Goal: Information Seeking & Learning: Learn about a topic

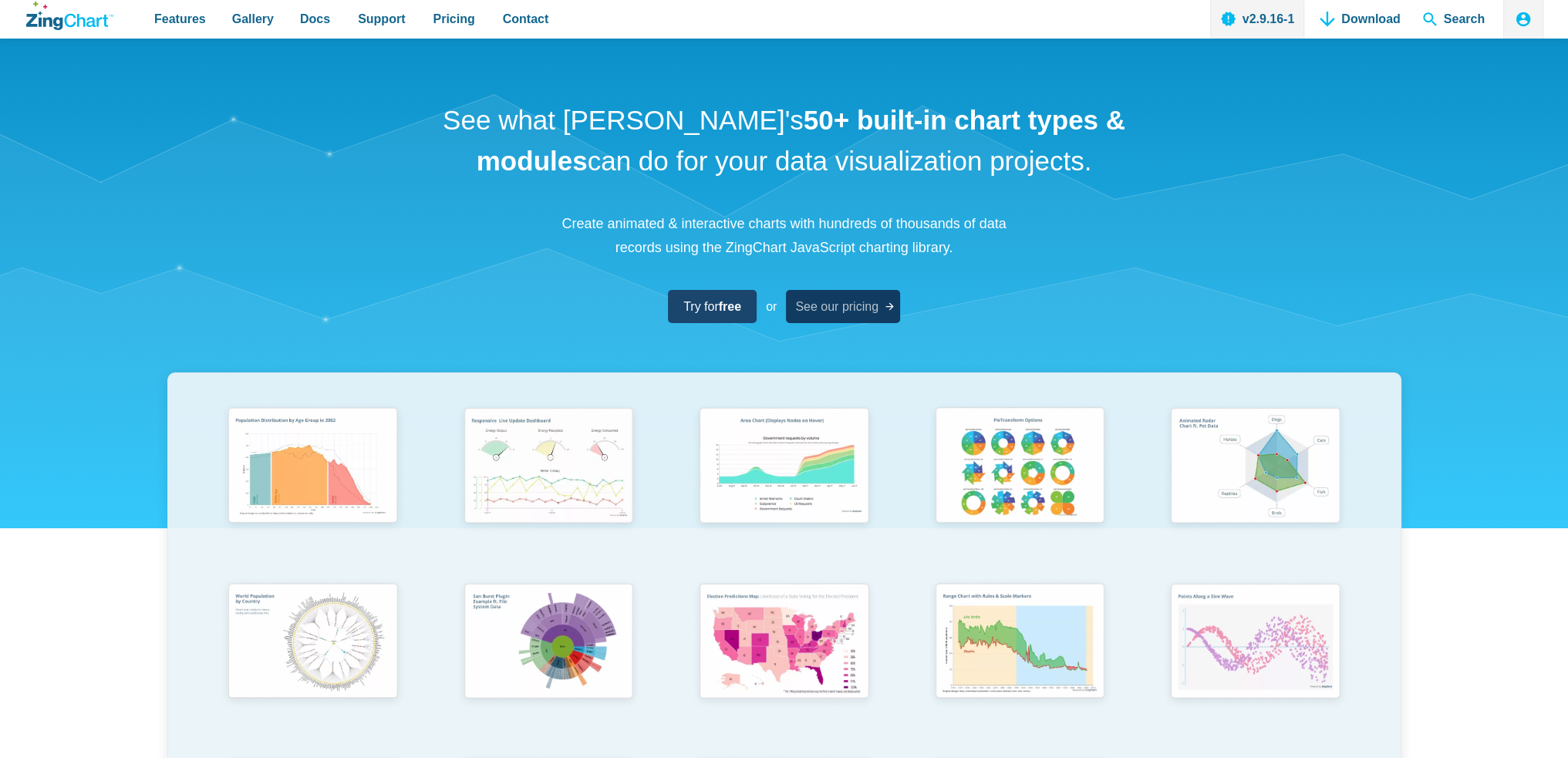
click at [806, 310] on span "See our pricing" at bounding box center [836, 307] width 83 height 21
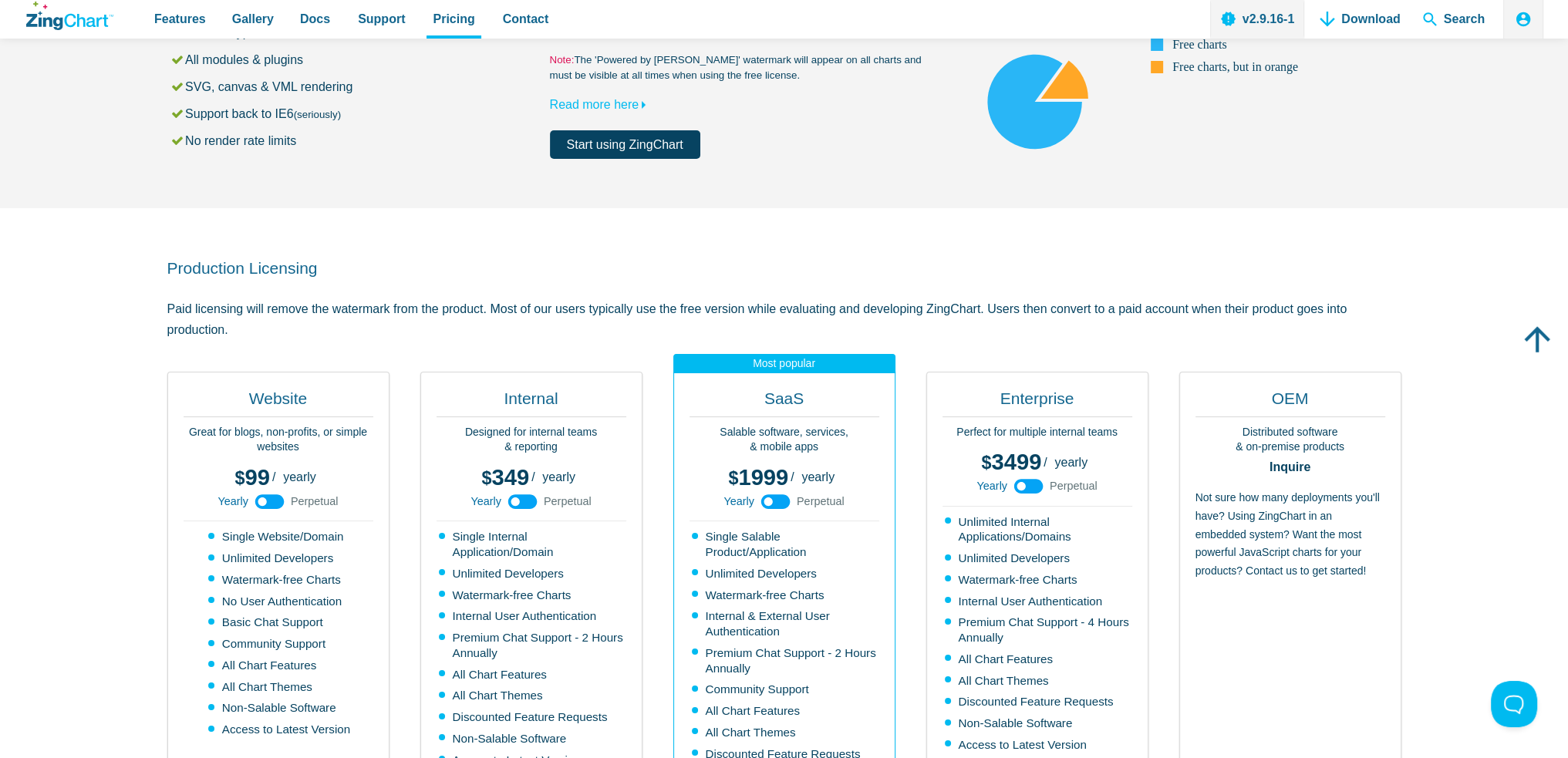
scroll to position [309, 0]
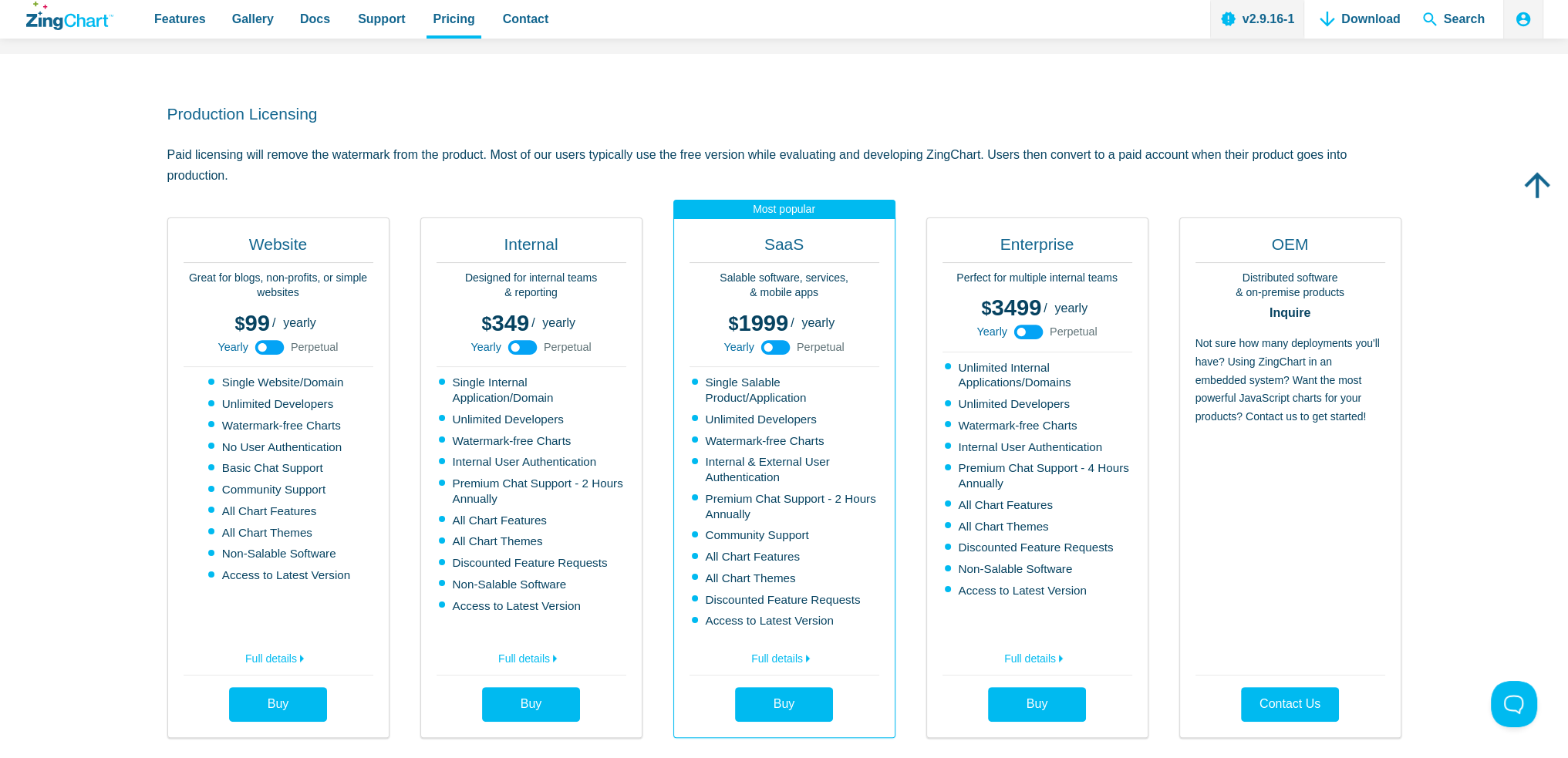
click at [267, 342] on use "App Content" at bounding box center [269, 347] width 30 height 14
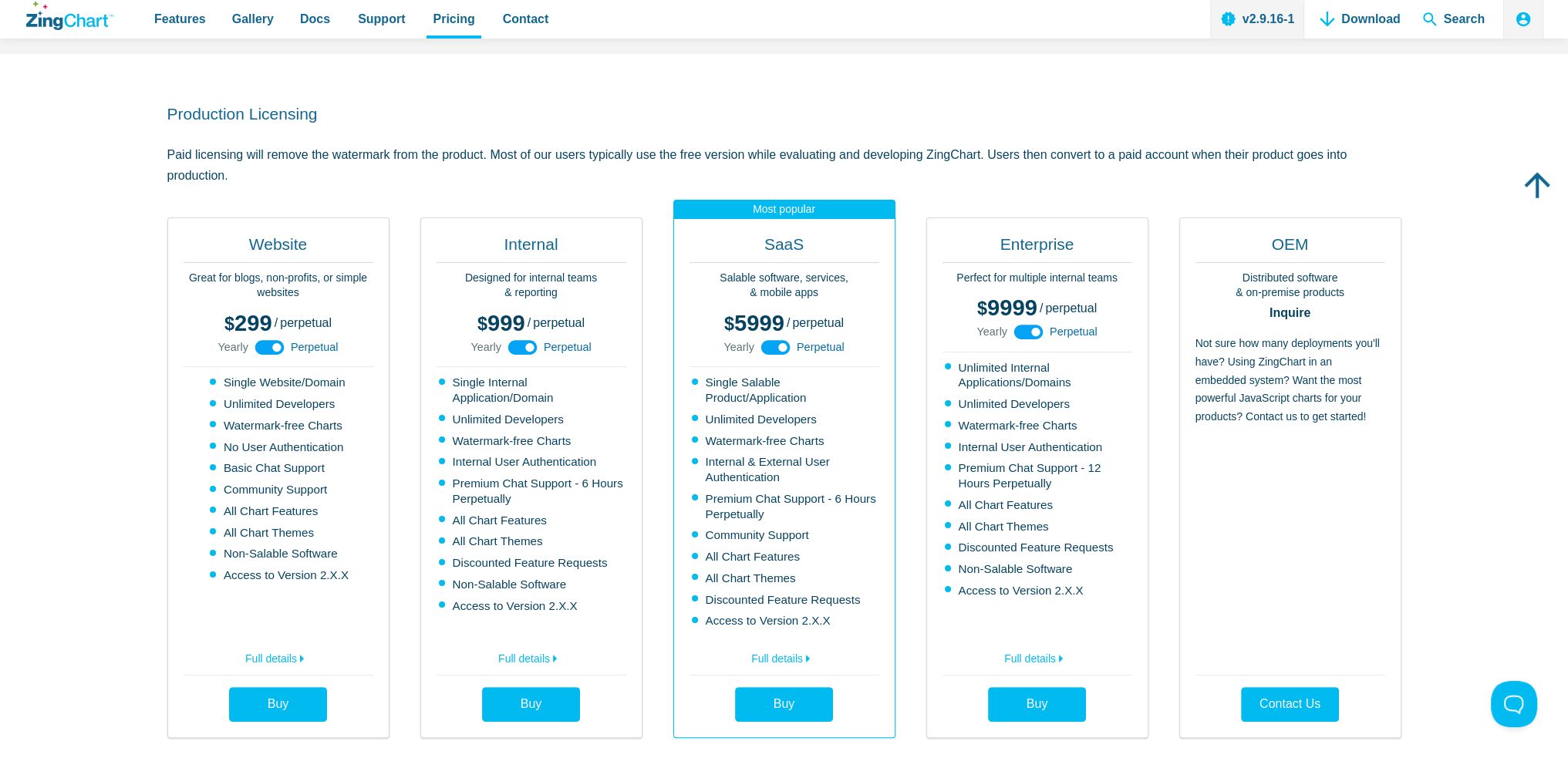
click at [267, 342] on use "App Content" at bounding box center [269, 347] width 30 height 14
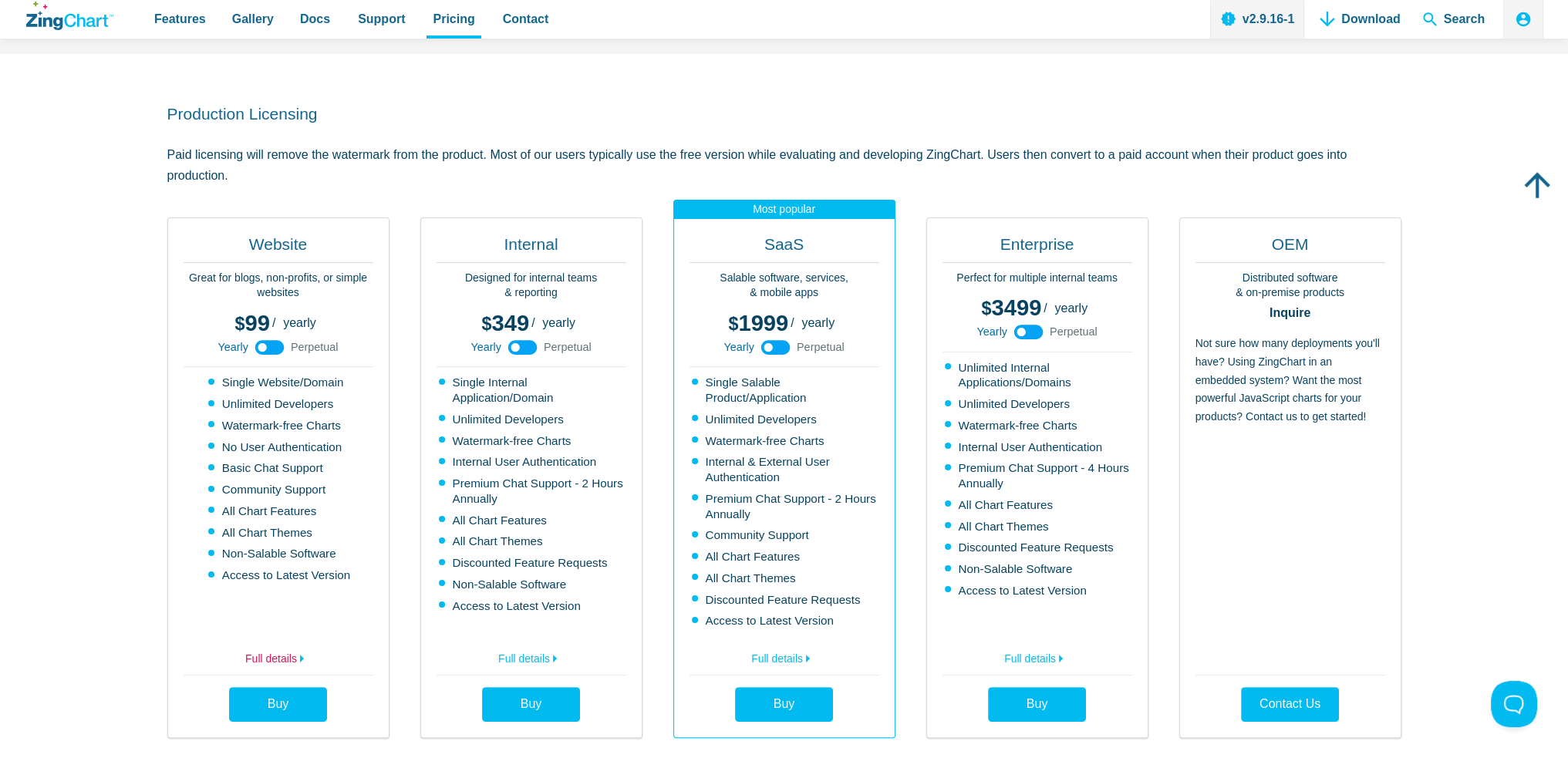
click at [301, 654] on icon "App Content" at bounding box center [301, 658] width 18 height 18
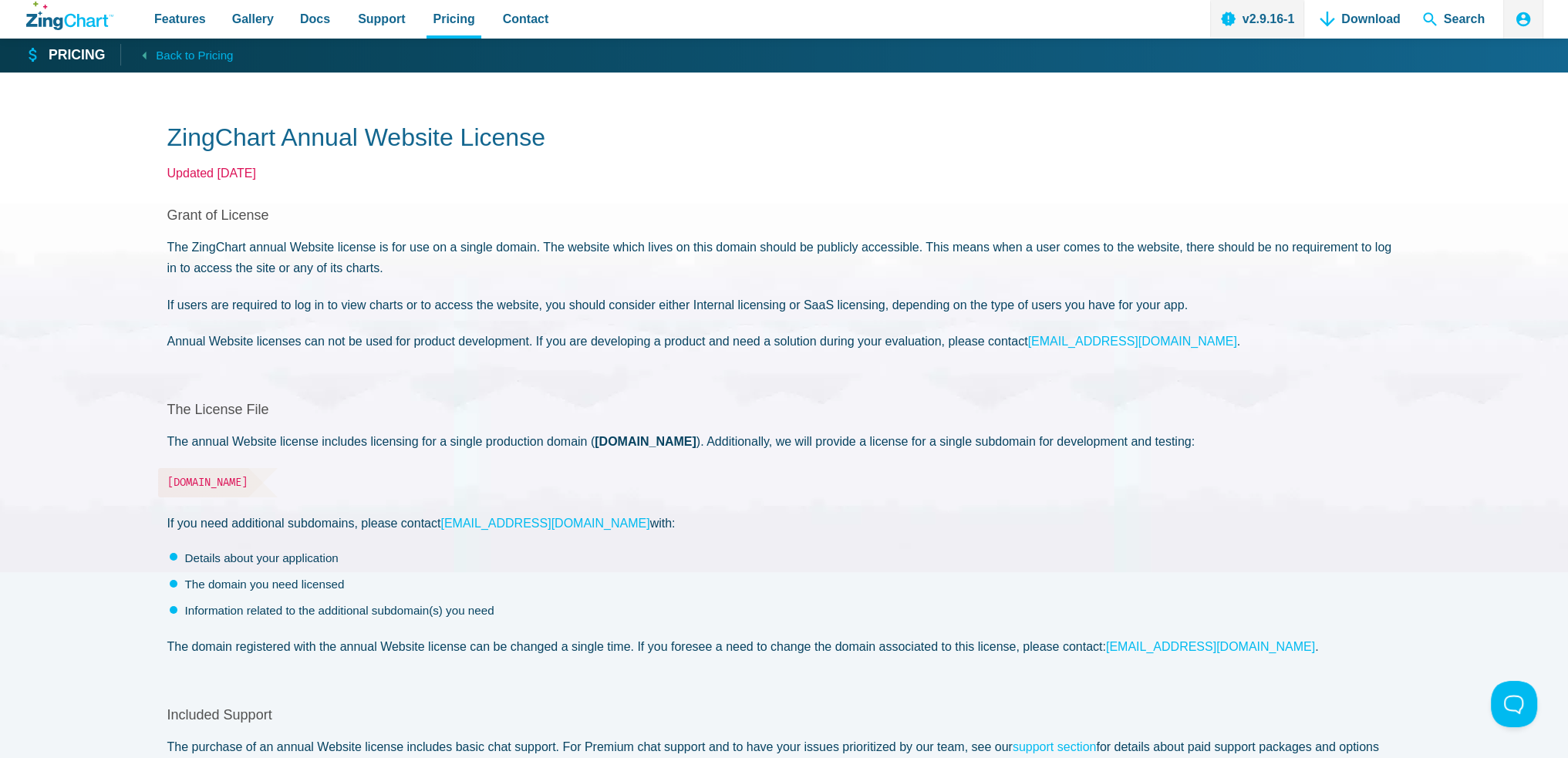
click at [49, 62] on strong "Pricing" at bounding box center [77, 56] width 57 height 13
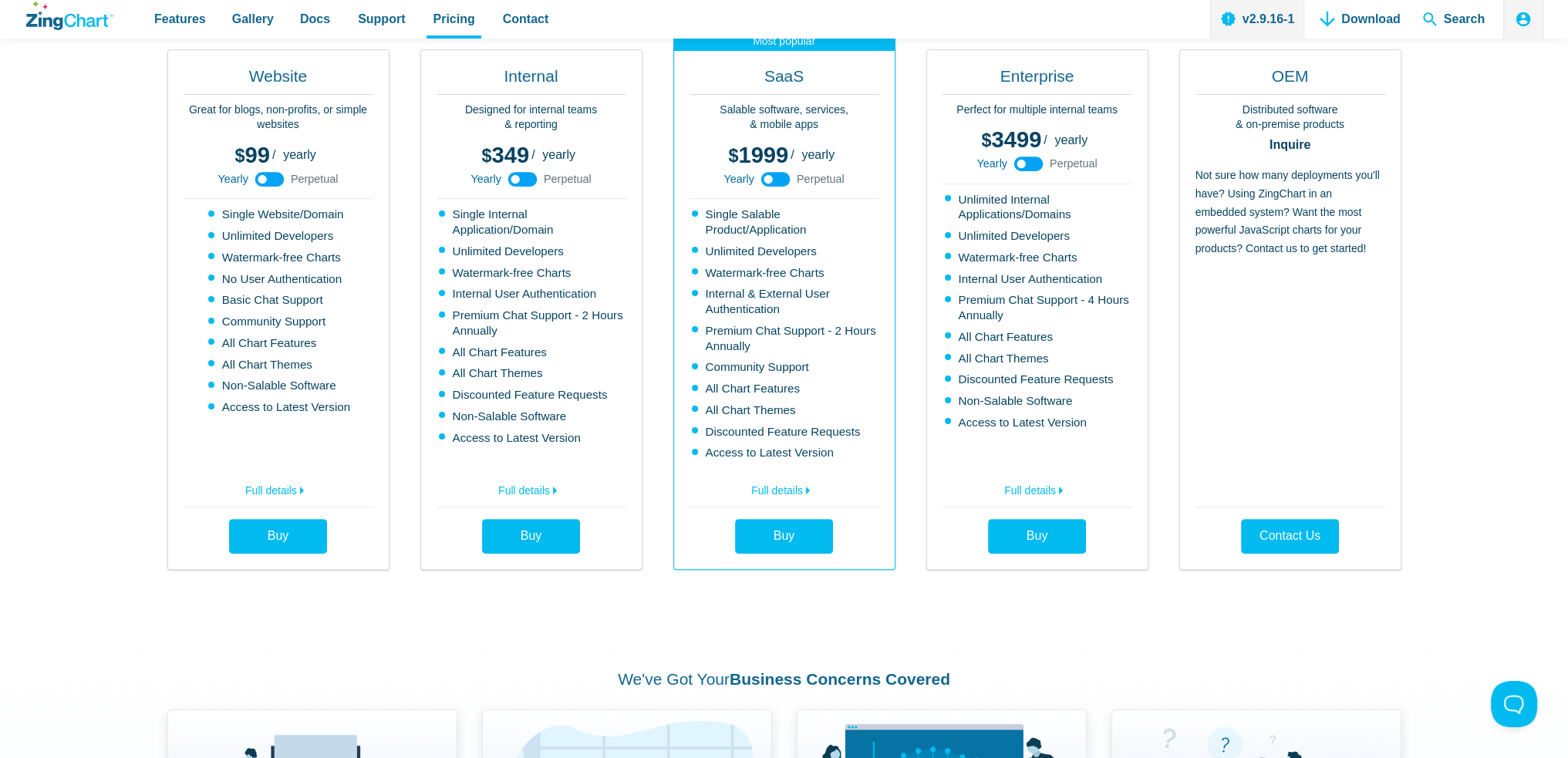
scroll to position [385, 0]
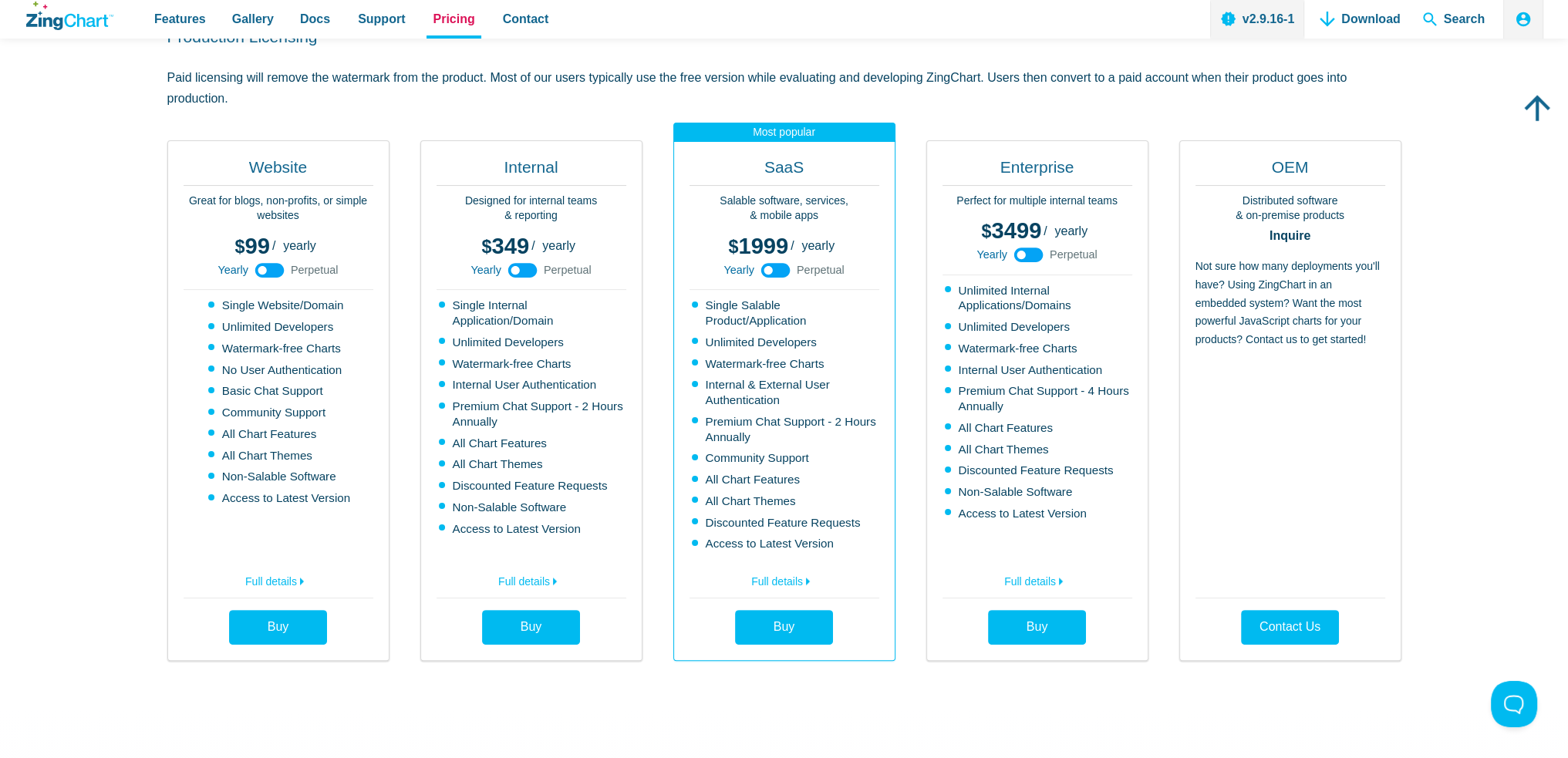
click at [433, 26] on span "Pricing" at bounding box center [453, 19] width 41 height 21
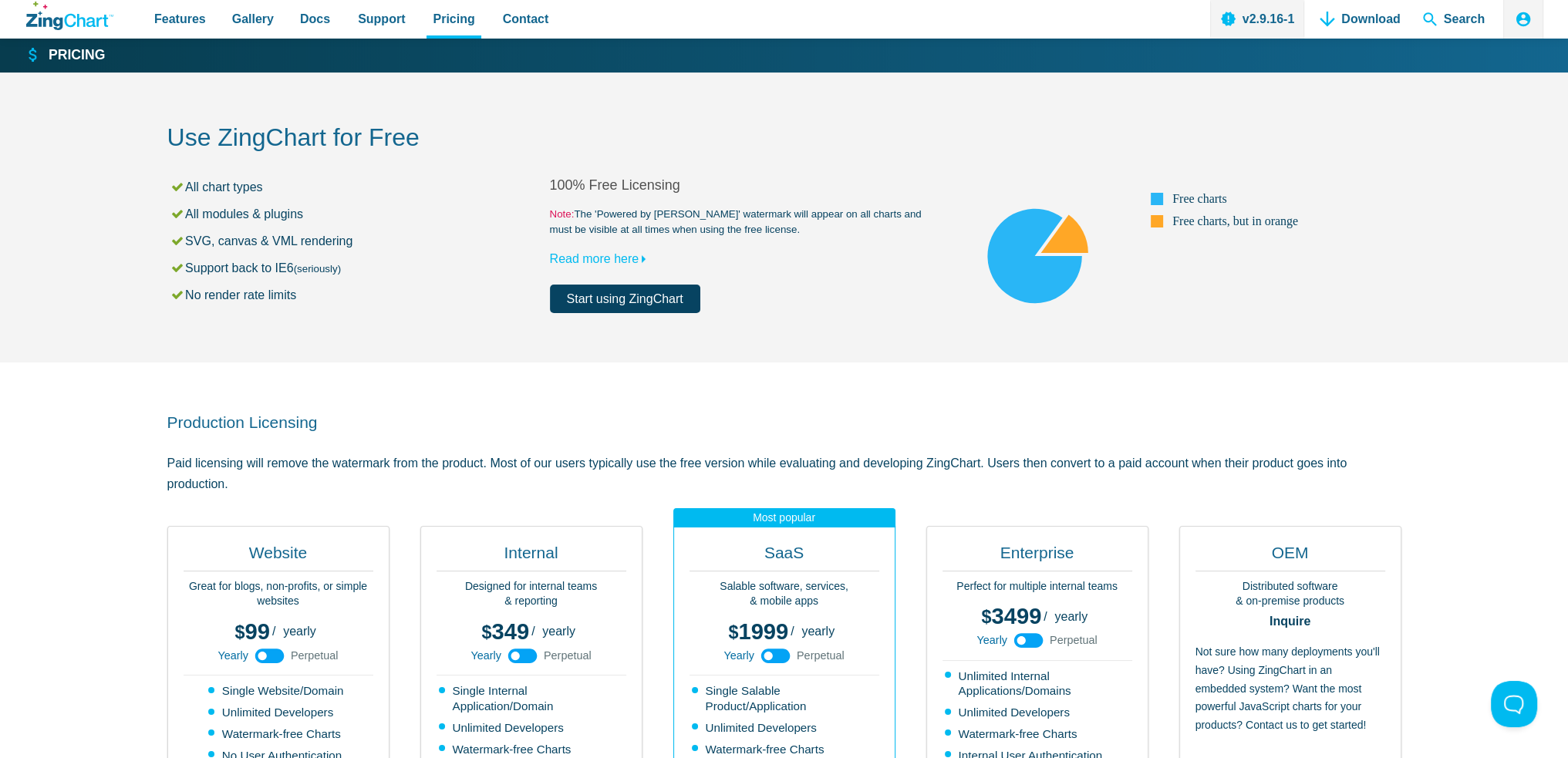
click at [53, 57] on strong "Pricing" at bounding box center [77, 56] width 57 height 13
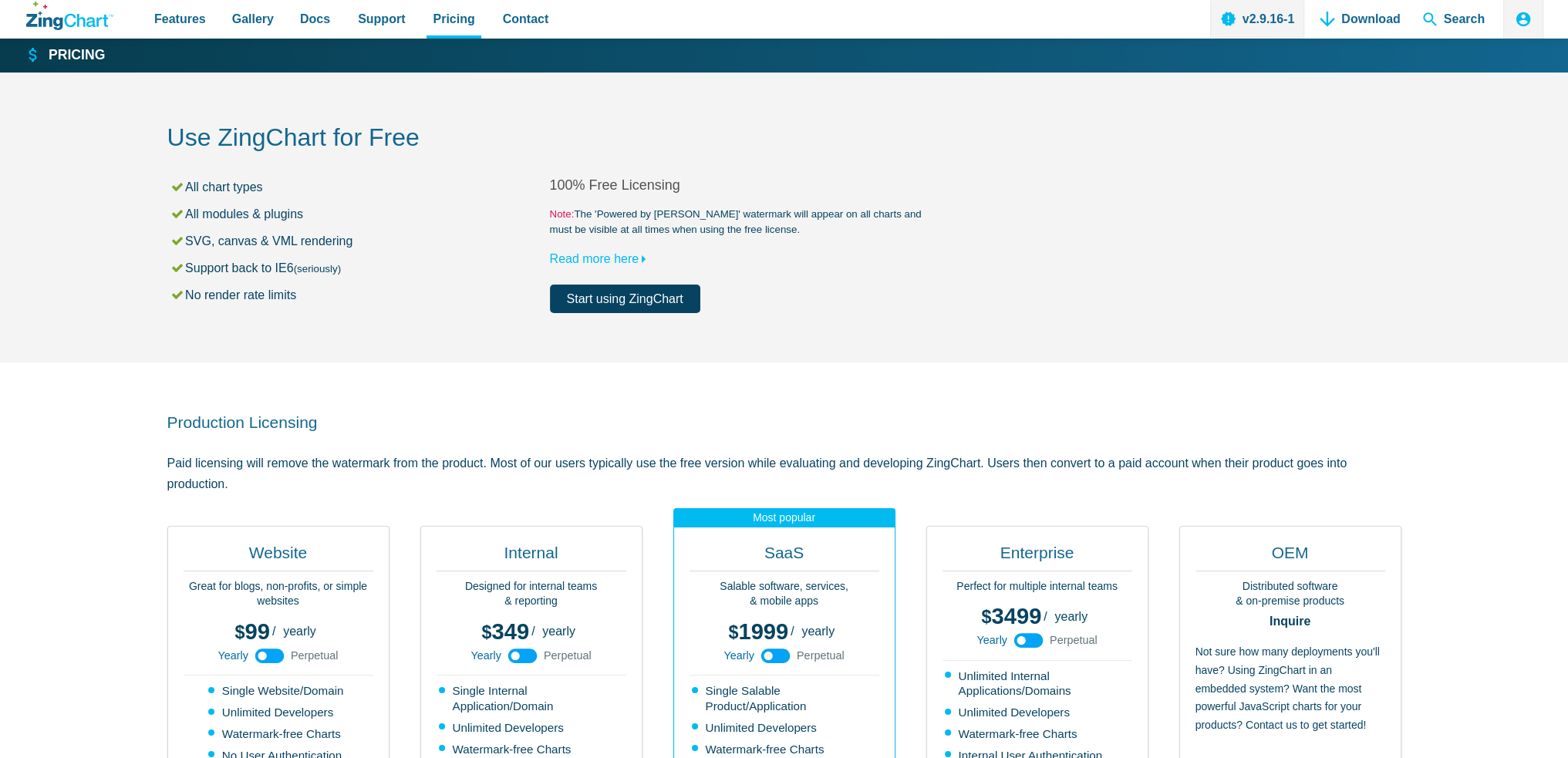
click at [56, 21] on icon "ZingChart Logo. Click to return to the homepage" at bounding box center [44, 21] width 36 height 16
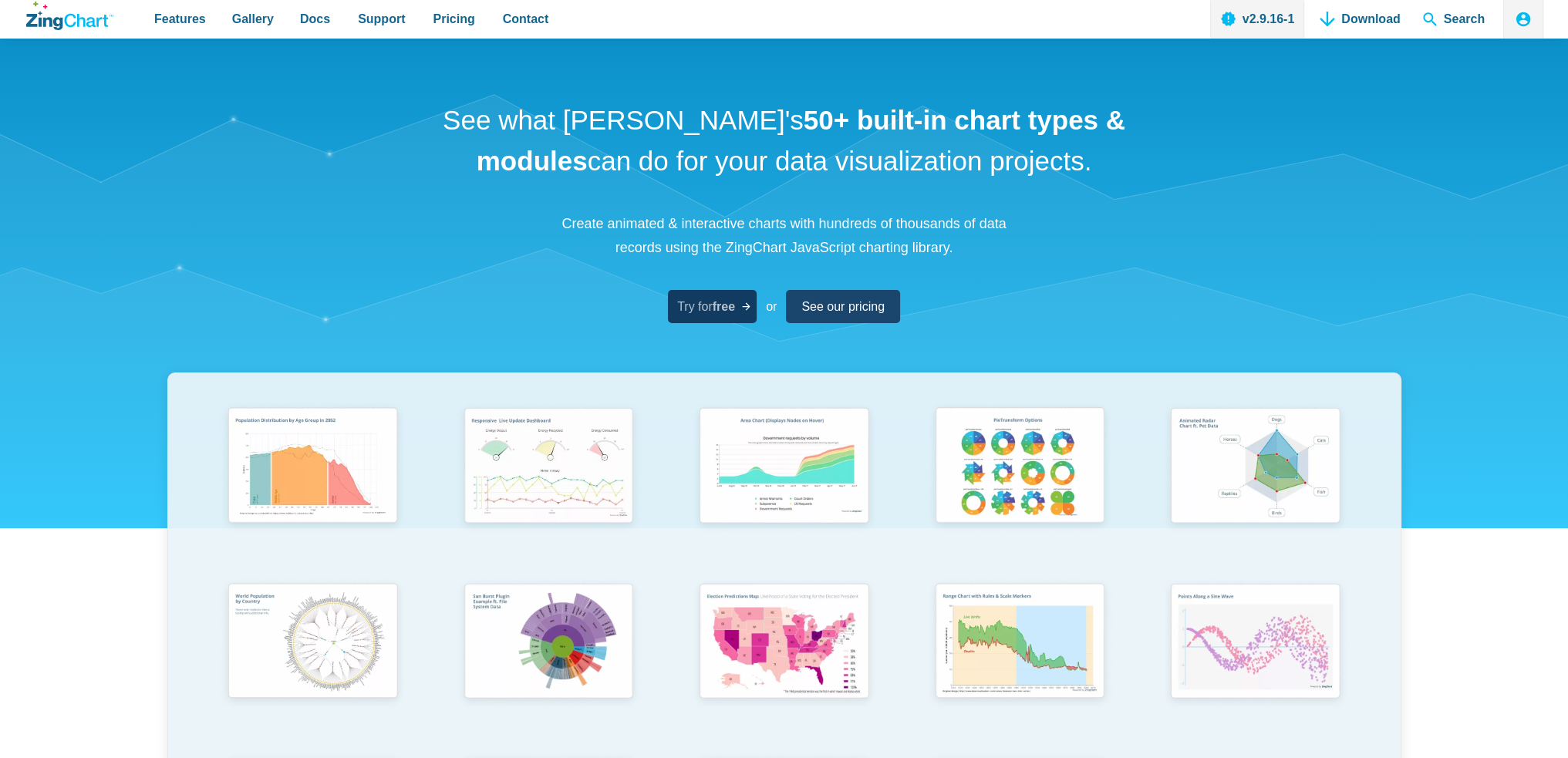
click at [718, 312] on strong "free" at bounding box center [723, 307] width 22 height 13
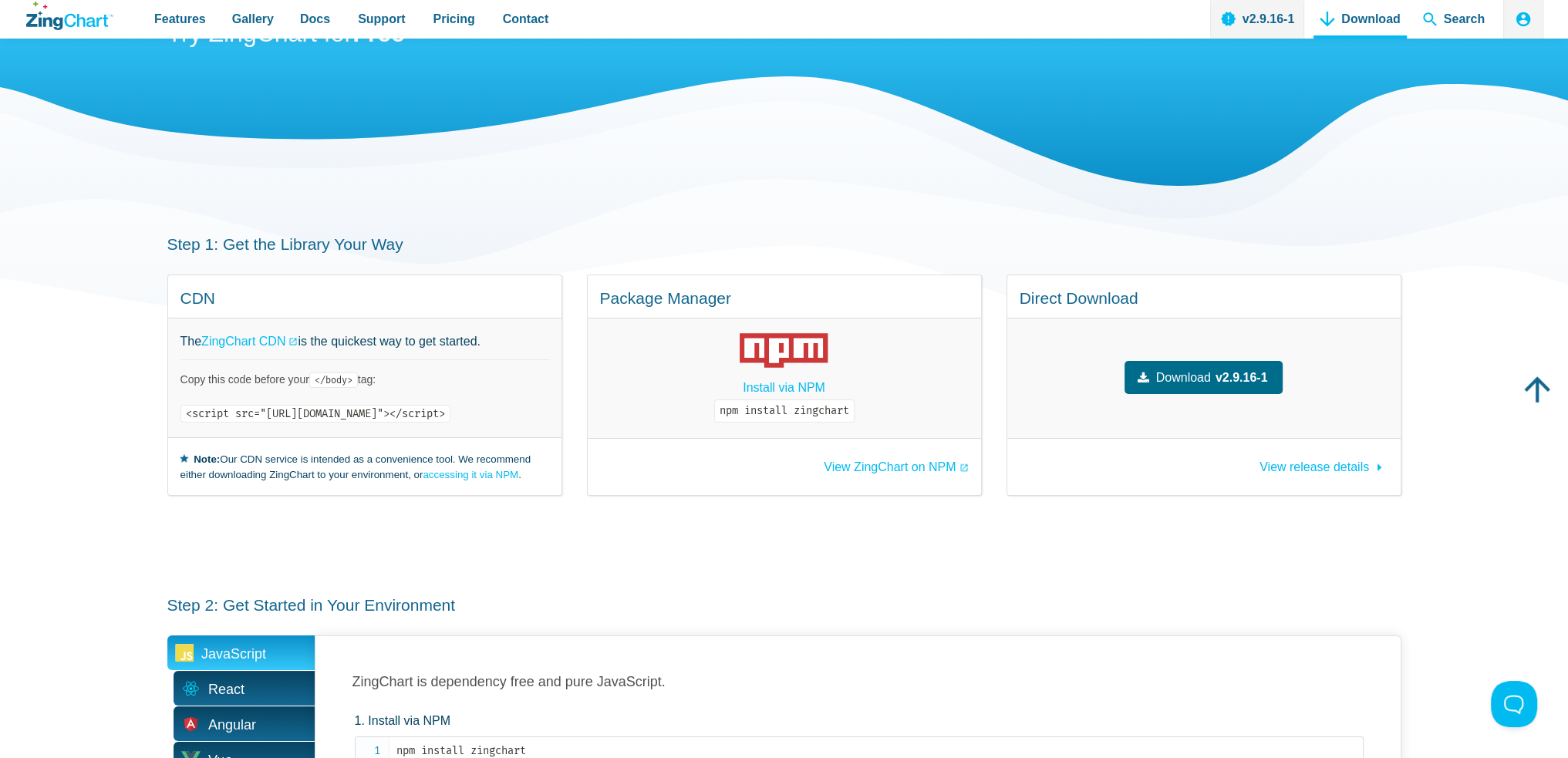
scroll to position [77, 0]
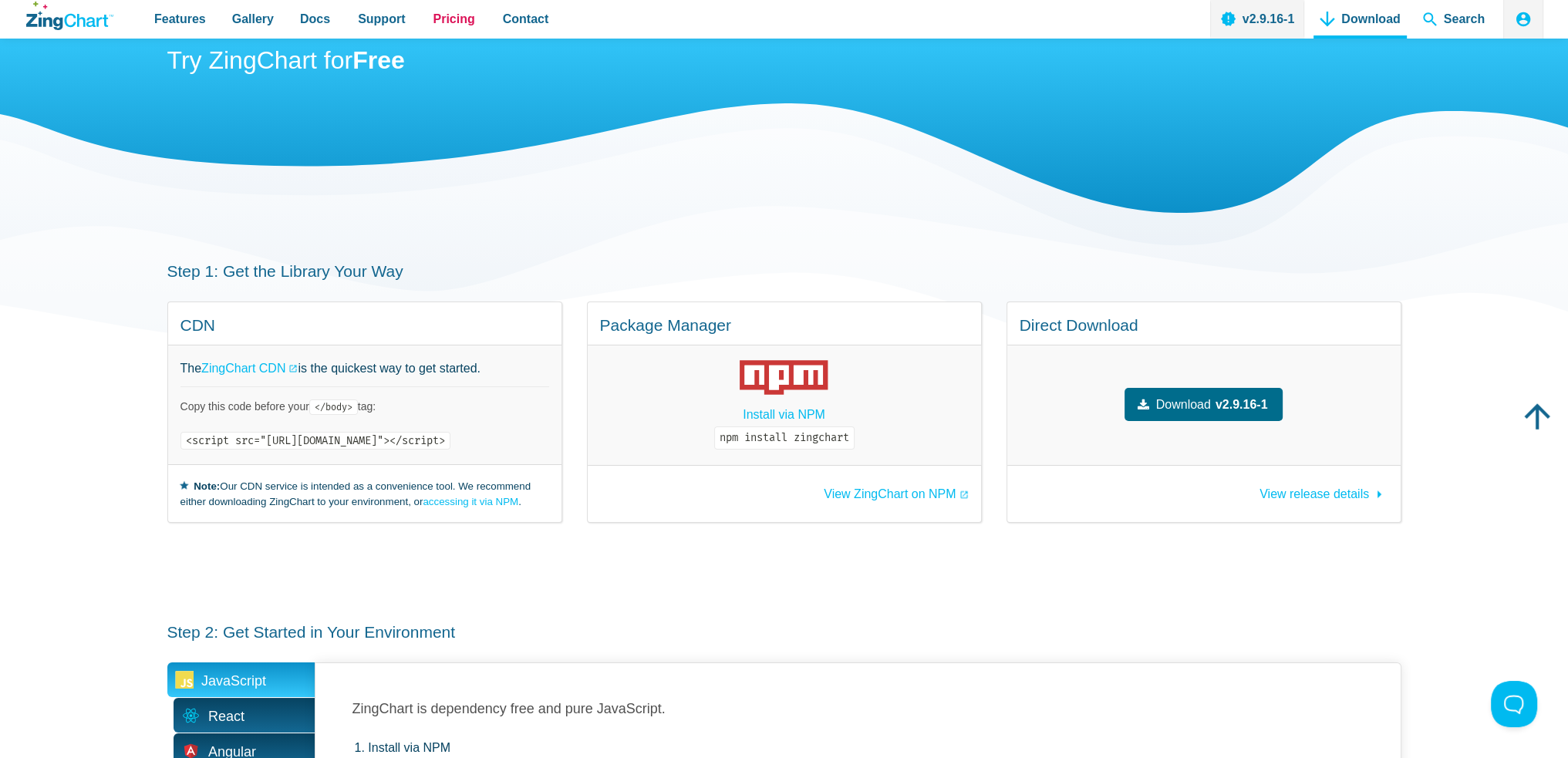
click at [433, 24] on span "Pricing" at bounding box center [453, 19] width 41 height 21
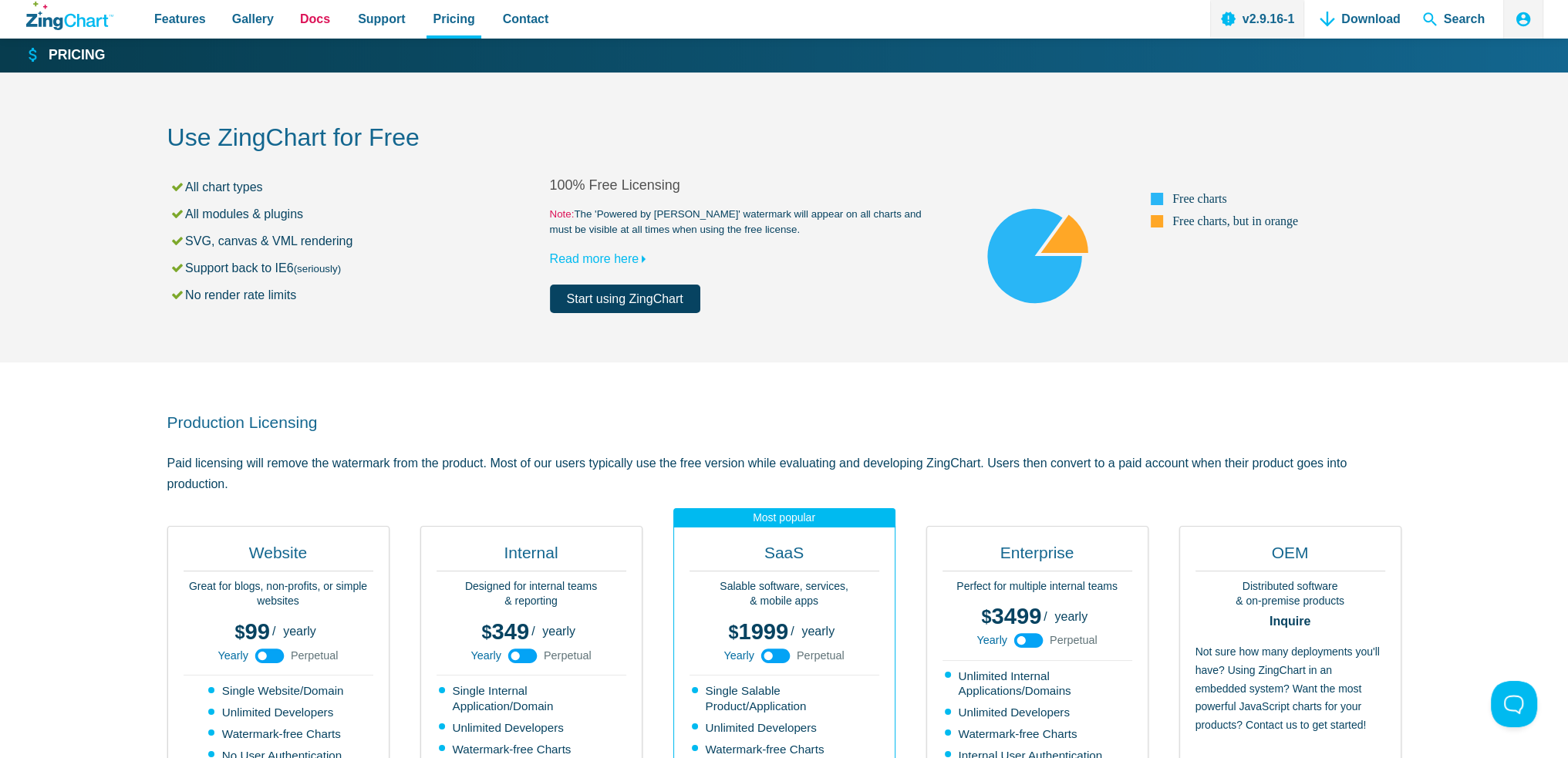
click at [307, 19] on span "Docs" at bounding box center [314, 19] width 30 height 21
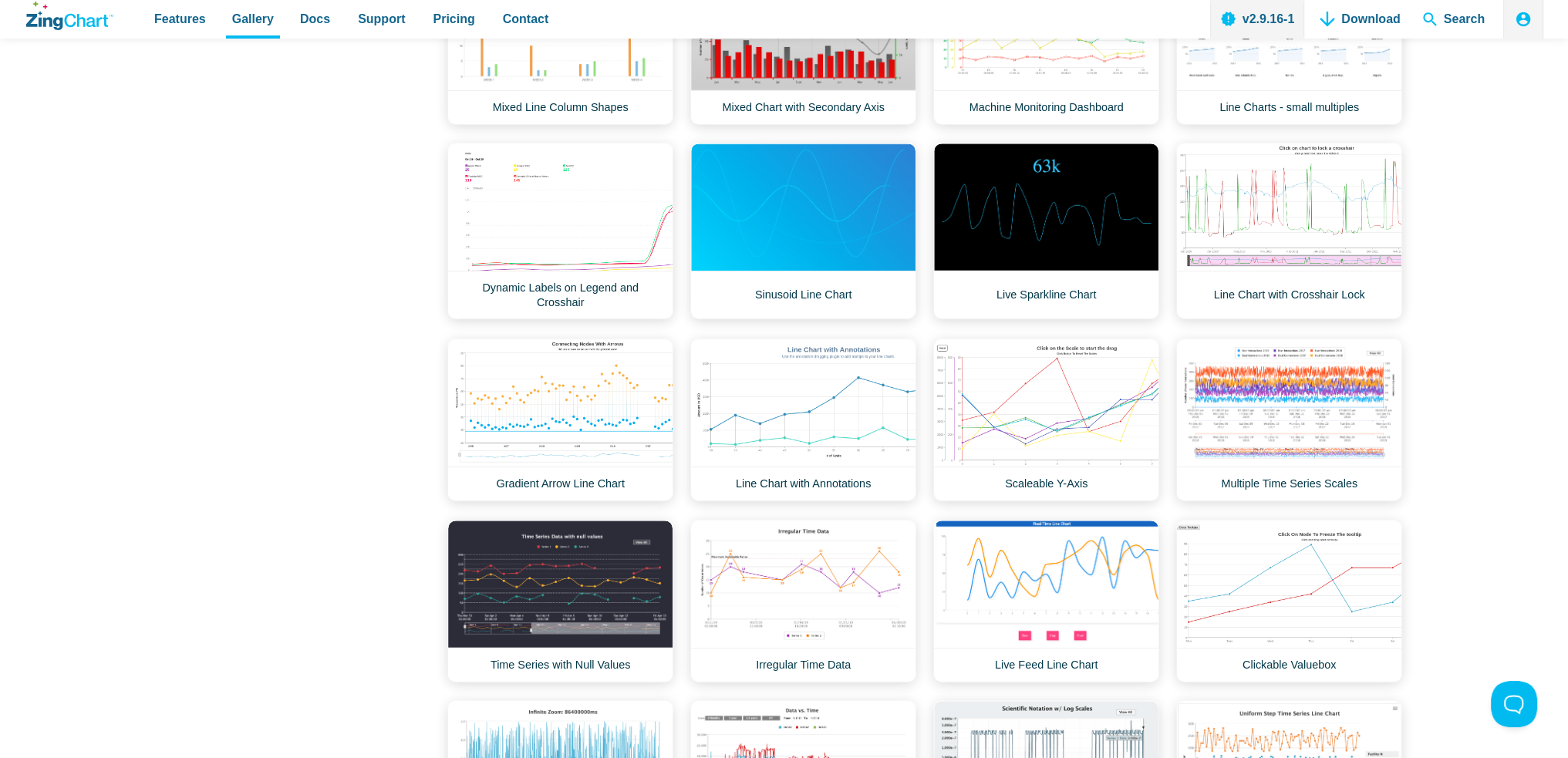
scroll to position [1234, 0]
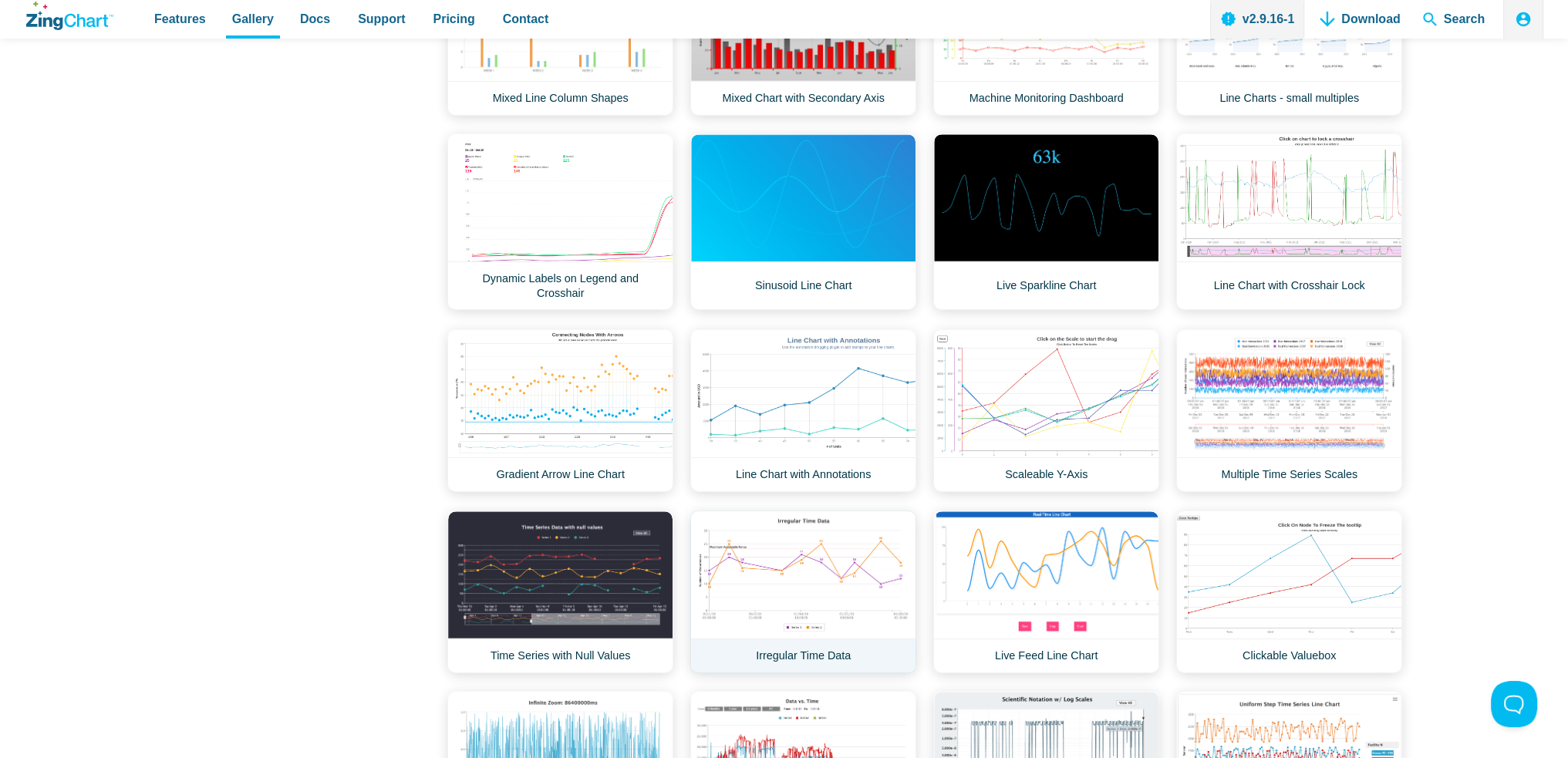
click at [781, 552] on link "Irregular Time Data" at bounding box center [803, 592] width 226 height 163
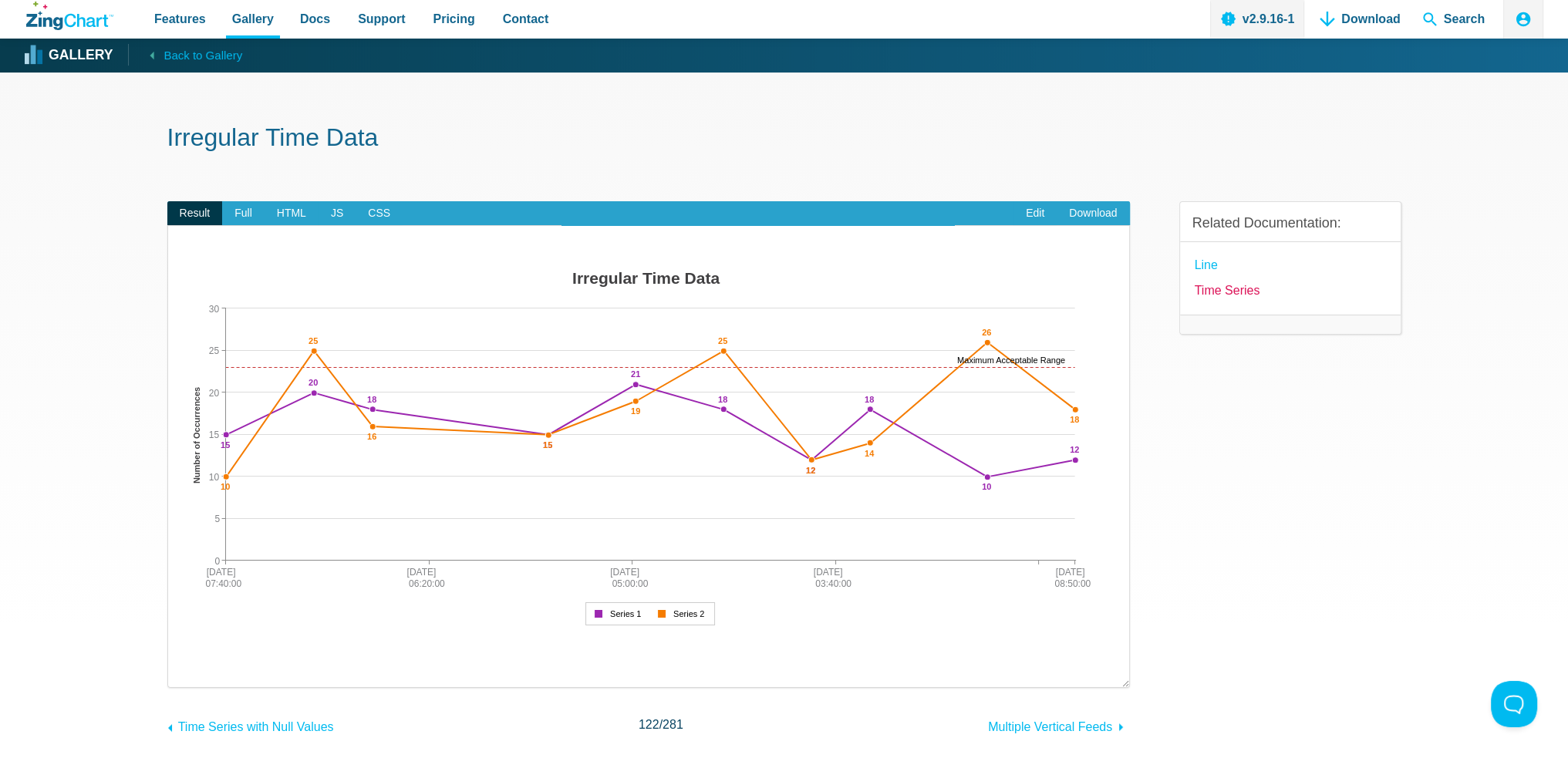
click at [1231, 291] on link "time series" at bounding box center [1227, 290] width 65 height 21
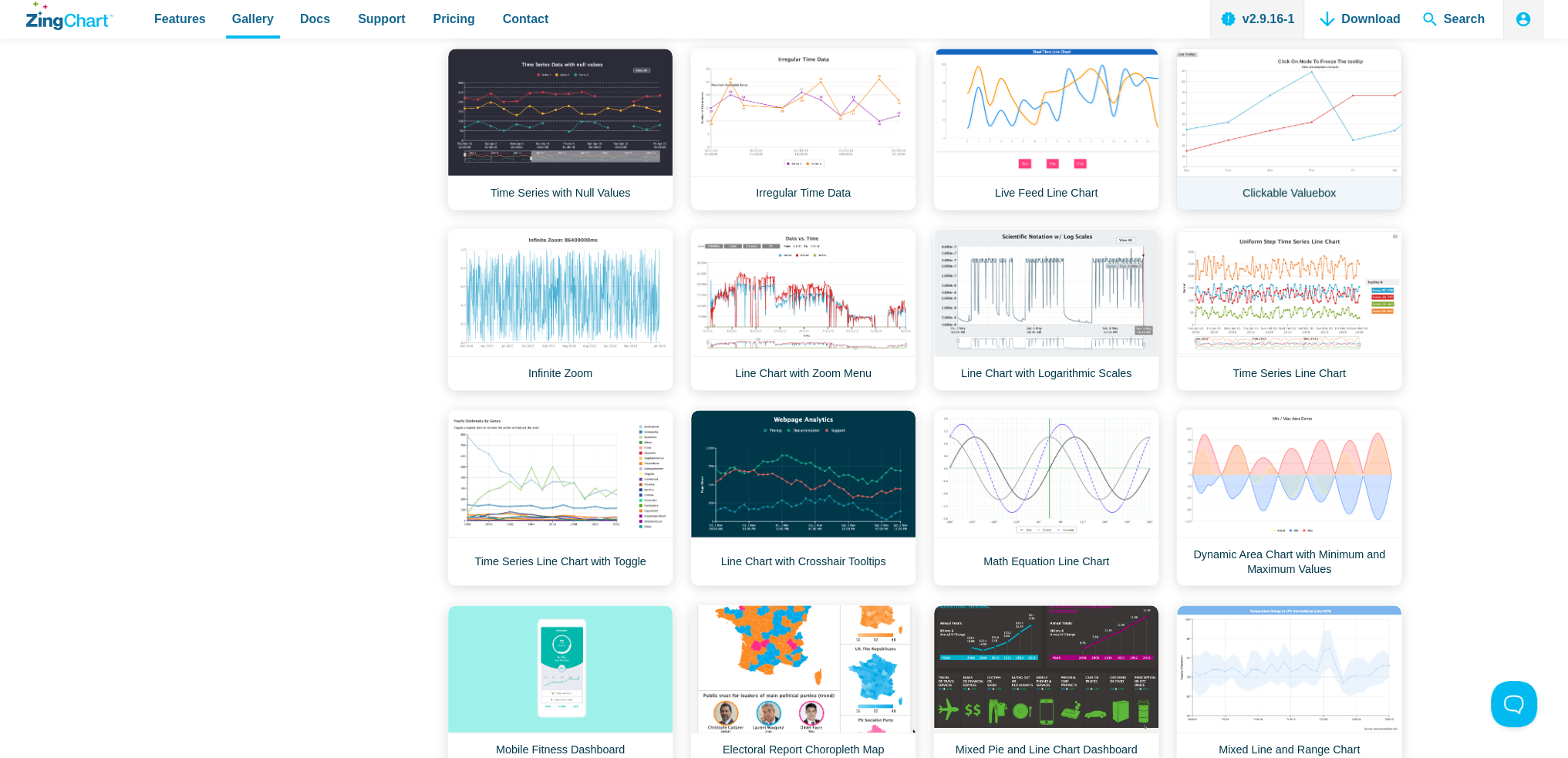
click at [1349, 104] on link "Clickable Valuebox" at bounding box center [1289, 129] width 226 height 163
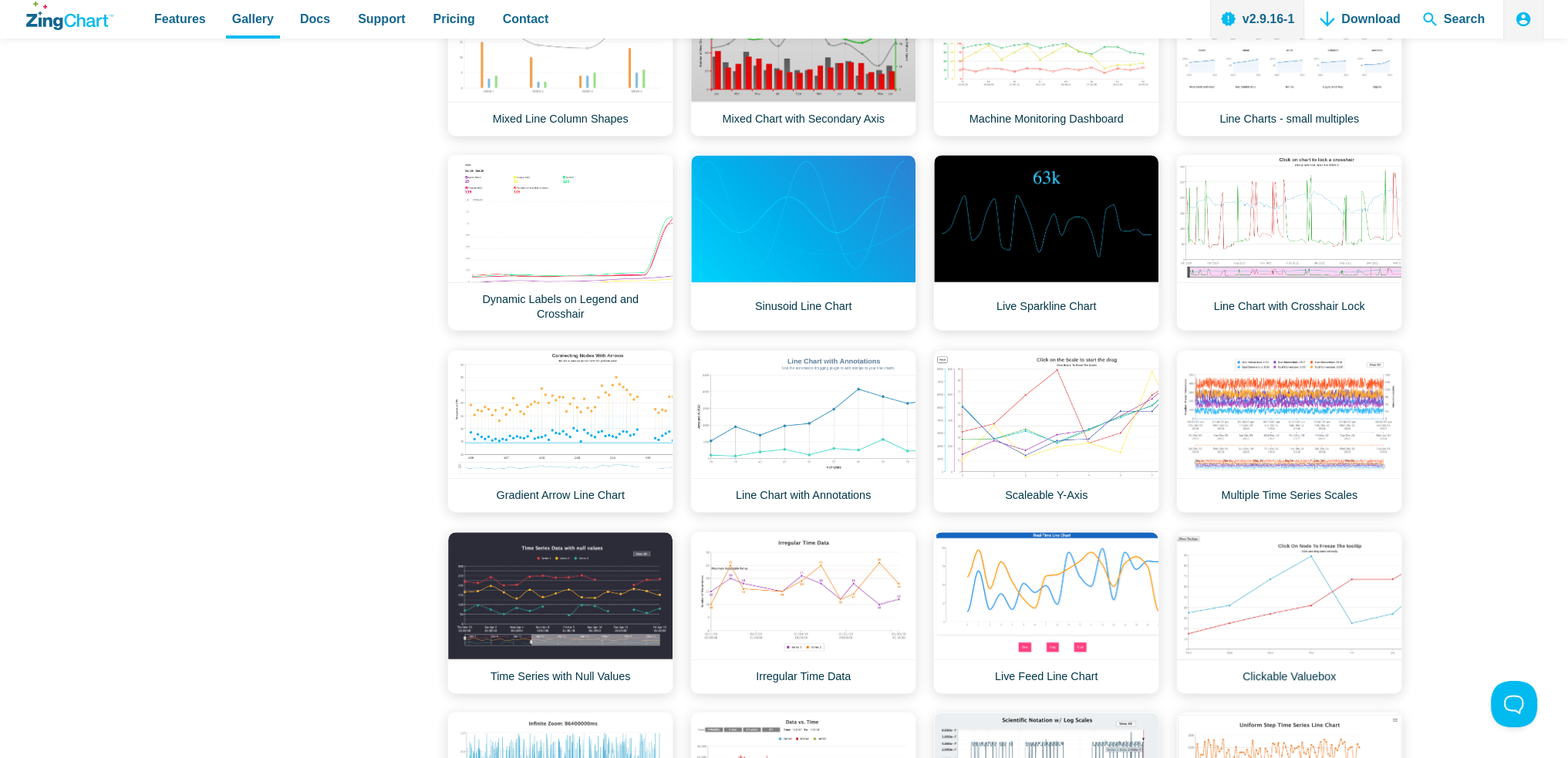
scroll to position [1157, 0]
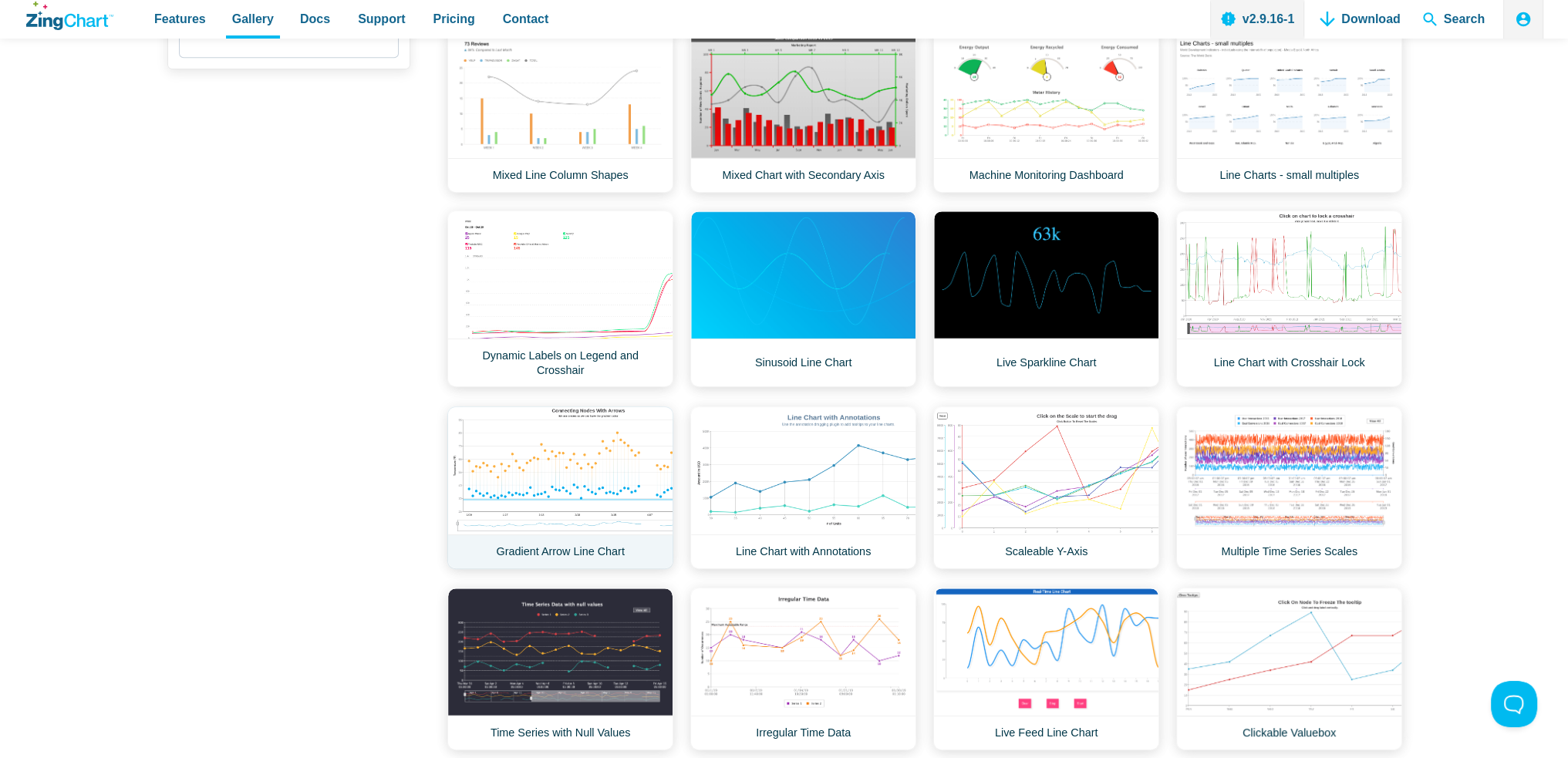
click at [579, 451] on link "Gradient Arrow Line Chart" at bounding box center [560, 488] width 226 height 163
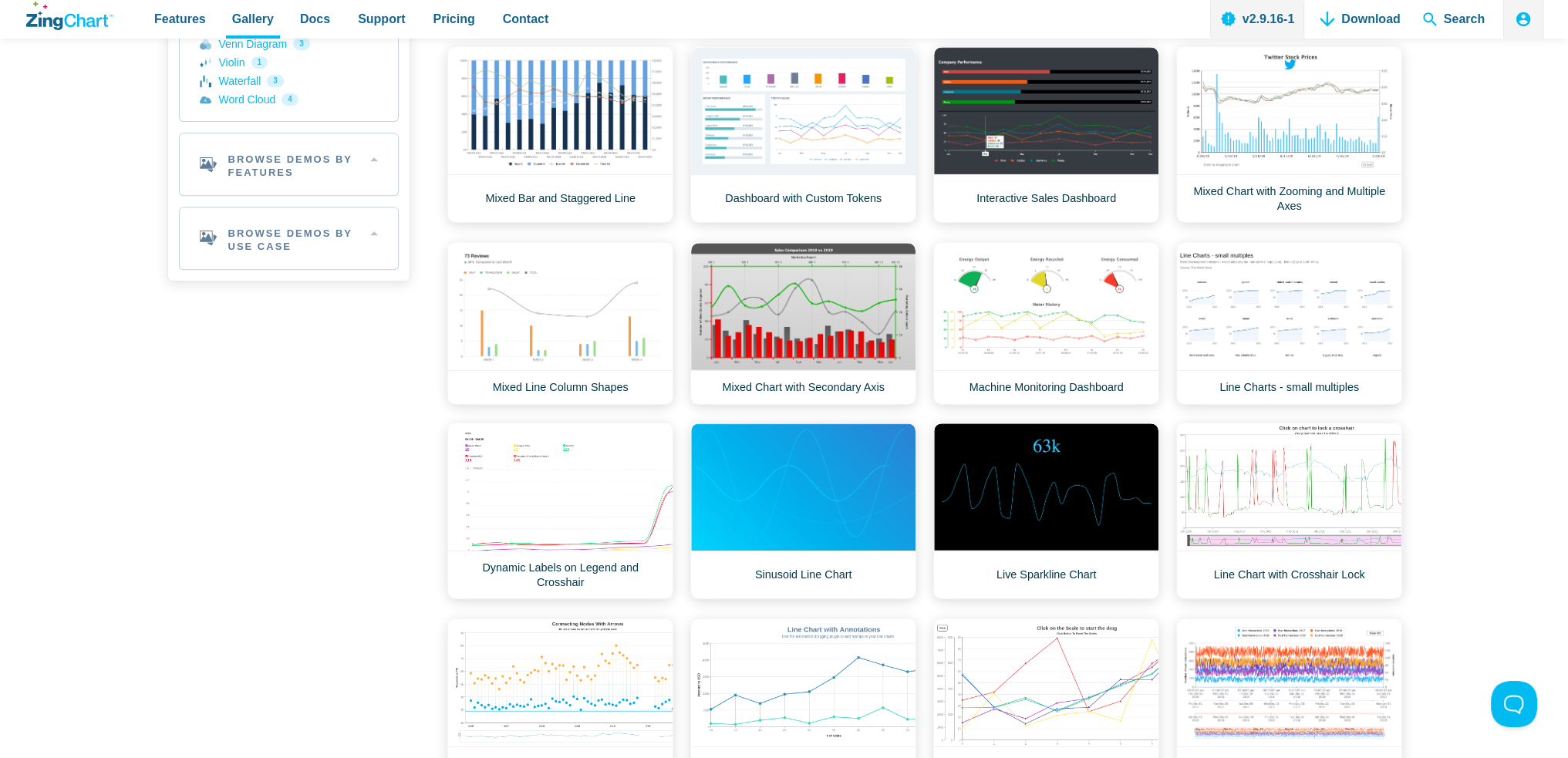
scroll to position [926, 0]
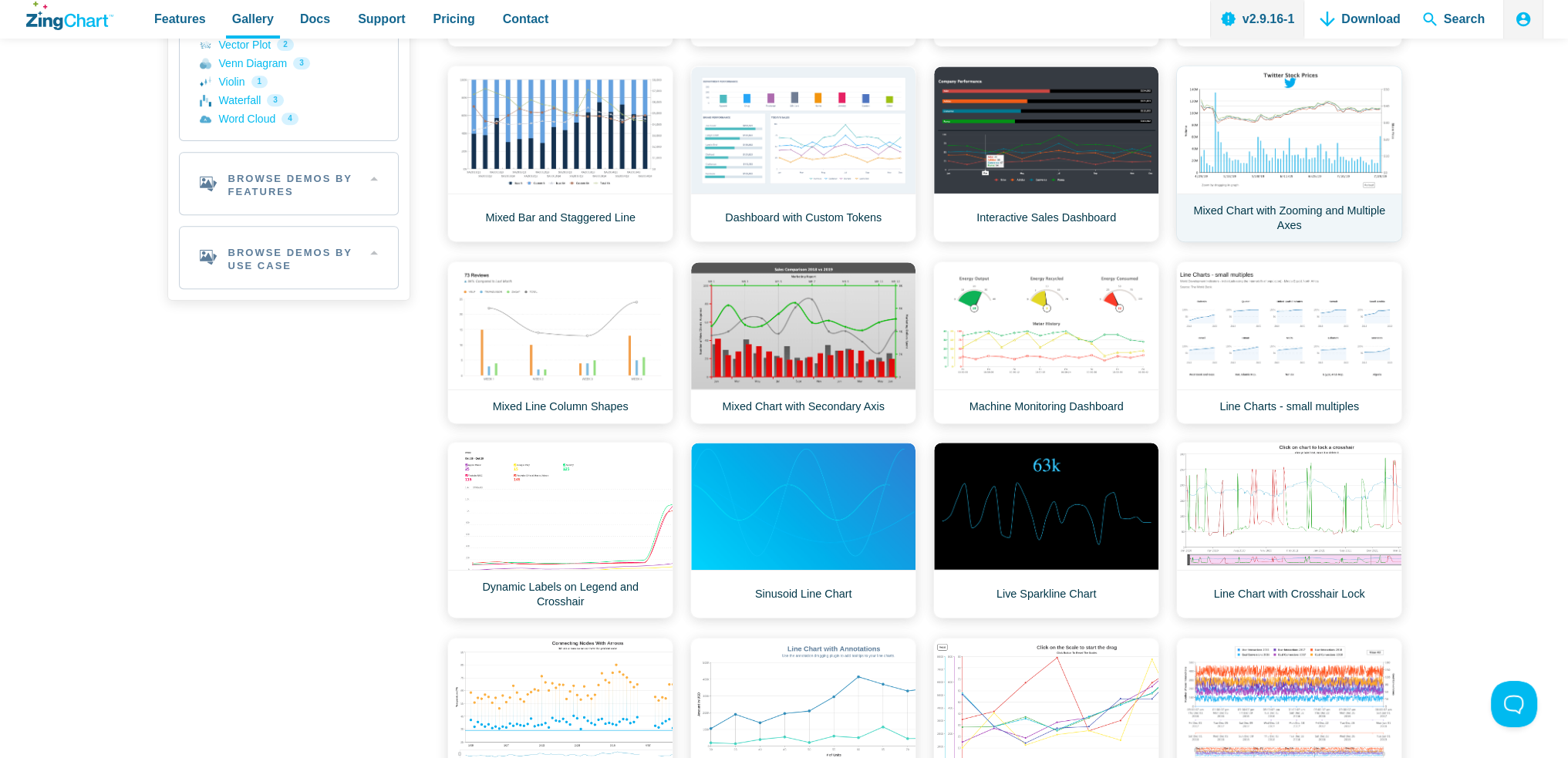
click at [1323, 184] on link "Mixed Chart with Zooming and Multiple Axes" at bounding box center [1289, 153] width 226 height 176
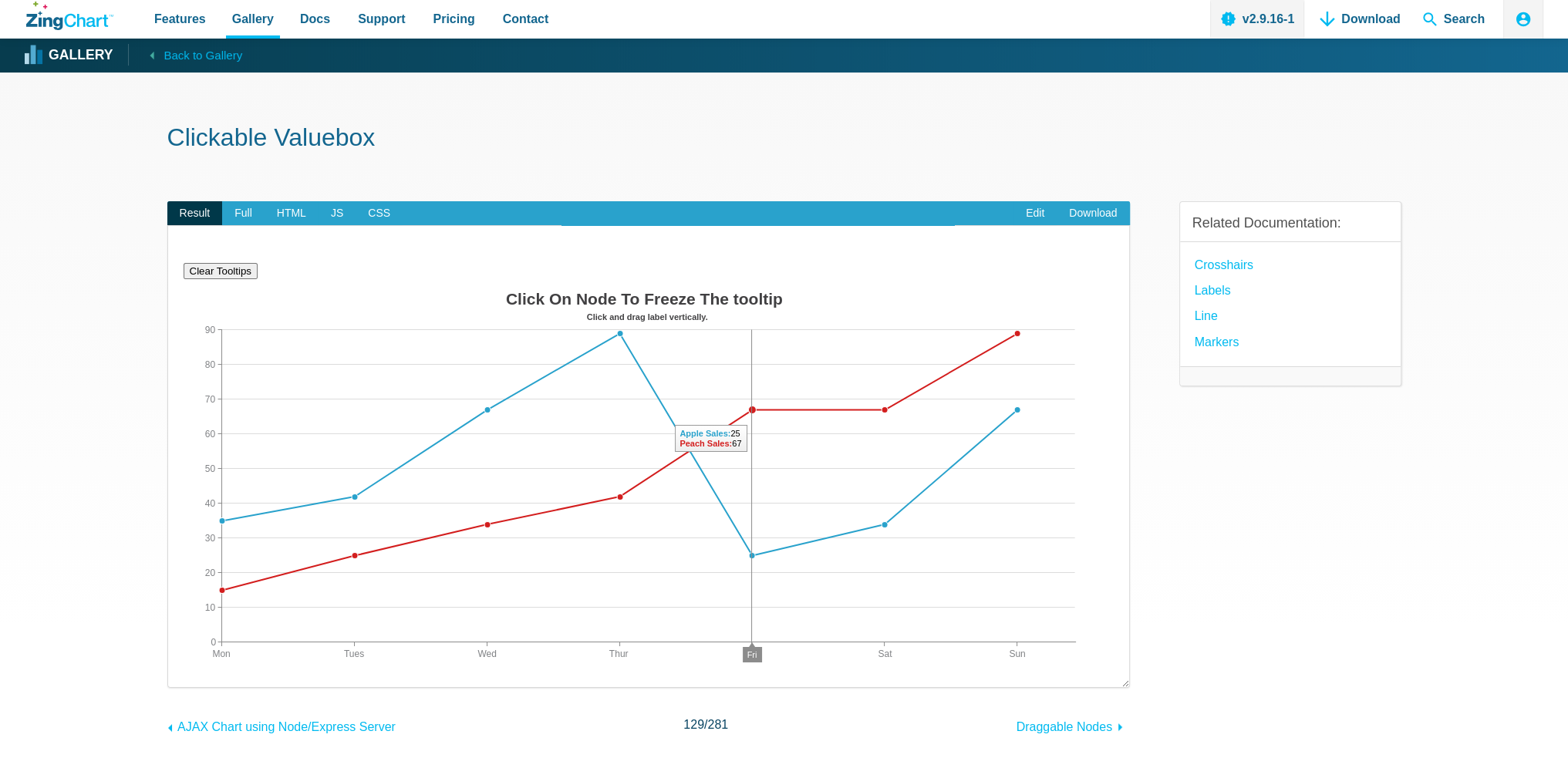
click at [184, 693] on area "App Content" at bounding box center [184, 693] width 0 height 0
click at [738, 437] on img "App Content" at bounding box center [648, 488] width 930 height 409
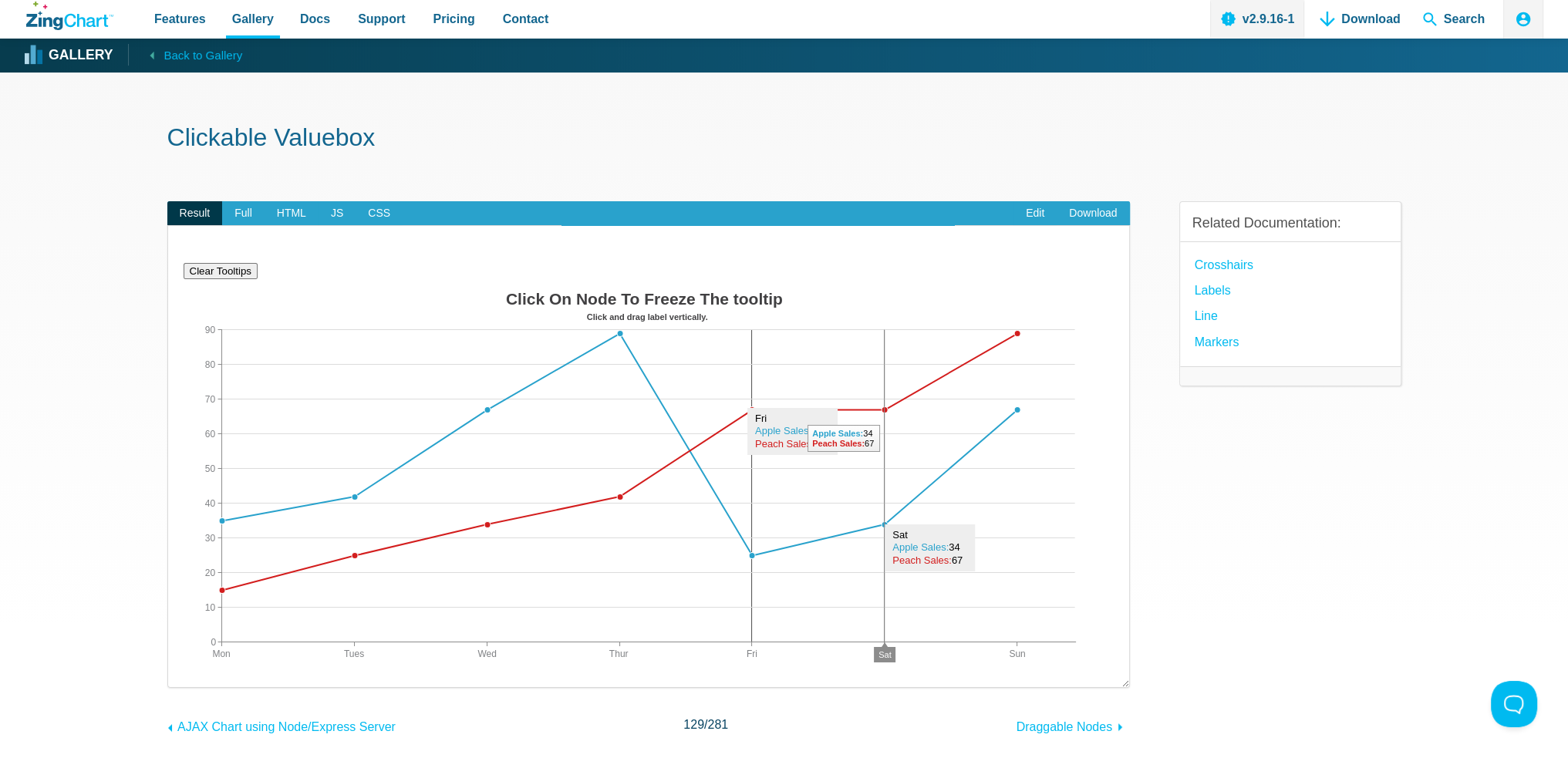
click at [896, 444] on img "App Content" at bounding box center [648, 488] width 930 height 409
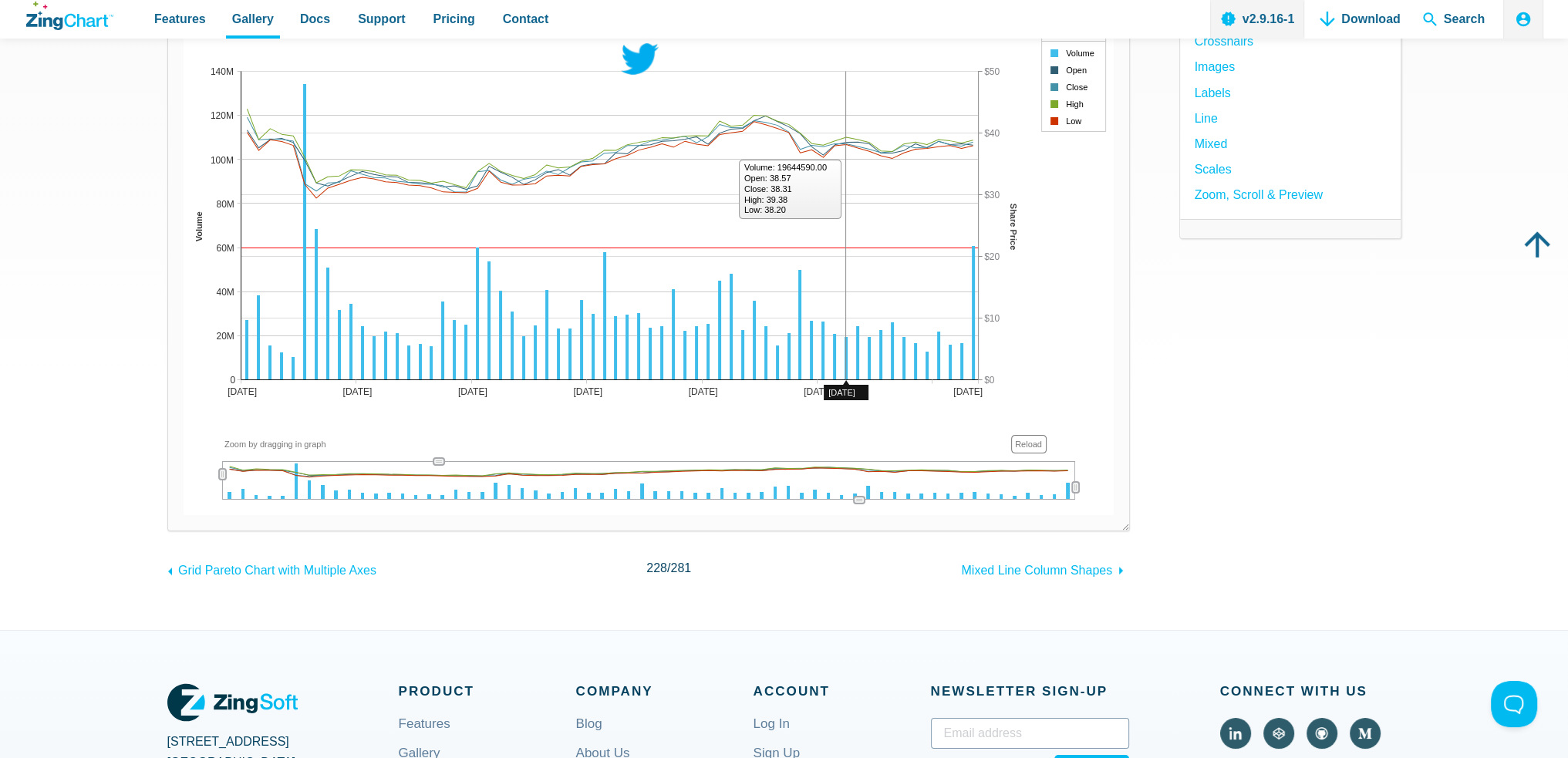
scroll to position [385, 0]
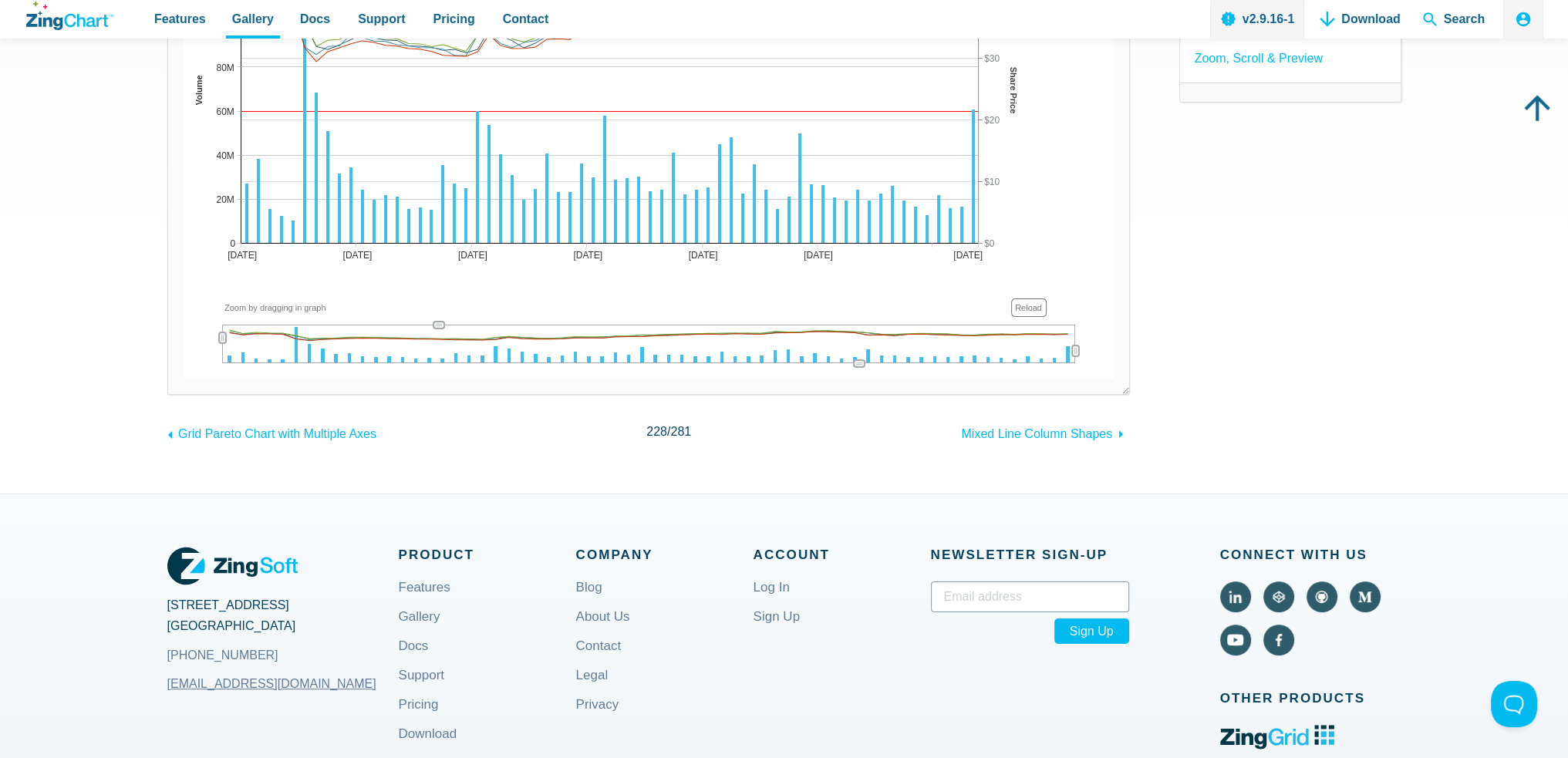
drag, startPoint x: 855, startPoint y: 364, endPoint x: 812, endPoint y: 364, distance: 43.0
click at [812, 364] on div "Twitter Stock Prices [DATE] [DATE] [DATE] [DATE] [DATE] [DATE] [DATE] 0 140M 20…" at bounding box center [648, 127] width 930 height 501
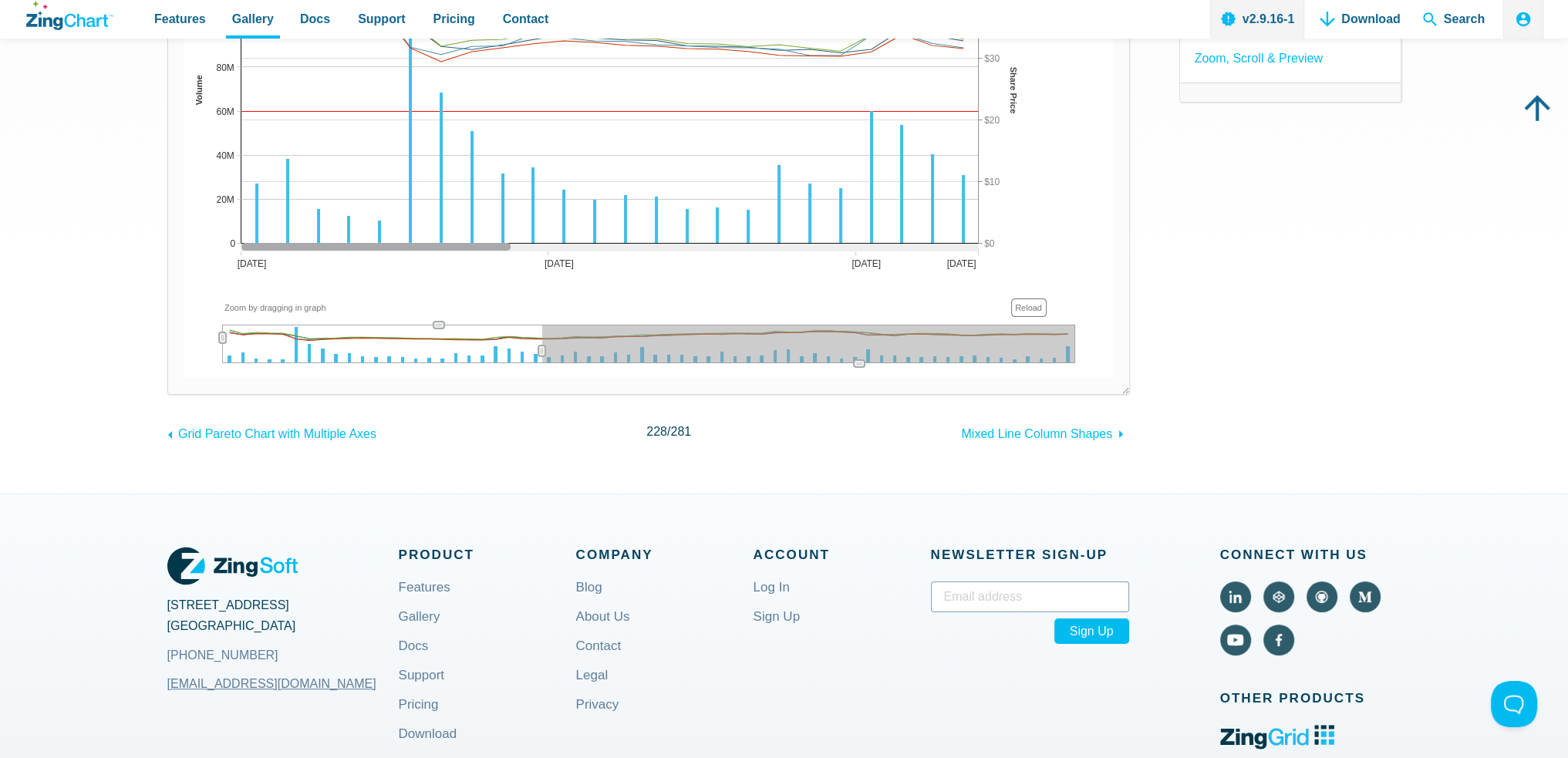
drag, startPoint x: 1074, startPoint y: 348, endPoint x: 306, endPoint y: 361, distance: 768.1
click at [539, 374] on div "Twitter Stock Prices [DATE] [DATE] [DATE] [DATE] 0 140M 20M 40M 60M 80M 100M 12…" at bounding box center [648, 127] width 930 height 501
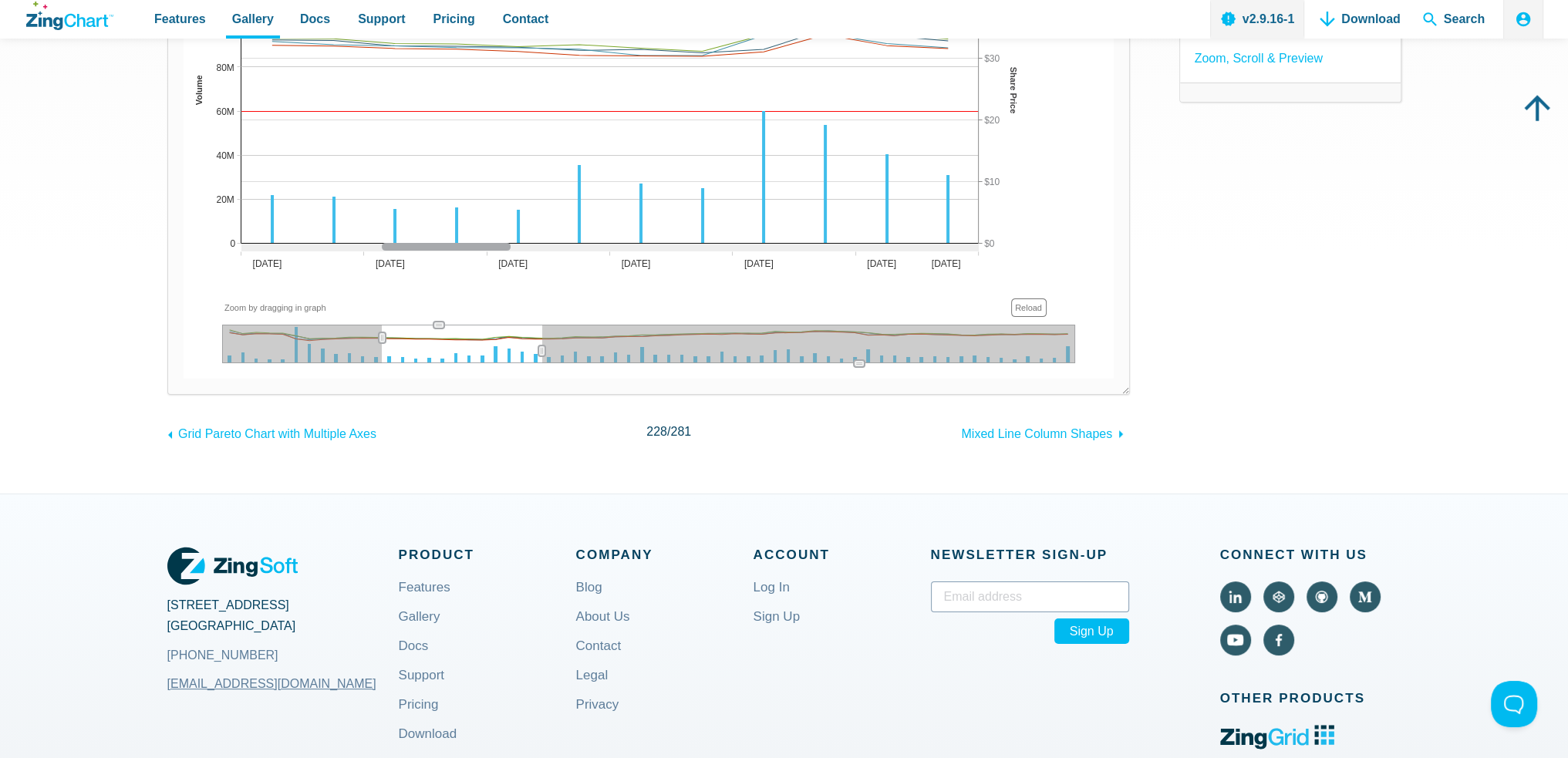
drag, startPoint x: 219, startPoint y: 334, endPoint x: 380, endPoint y: 343, distance: 161.3
click at [380, 343] on div "App Content" at bounding box center [381, 337] width 24 height 28
click at [438, 323] on g "App Content" at bounding box center [438, 325] width 11 height 7
click at [441, 329] on icon "App Content" at bounding box center [439, 329] width 6 height 2
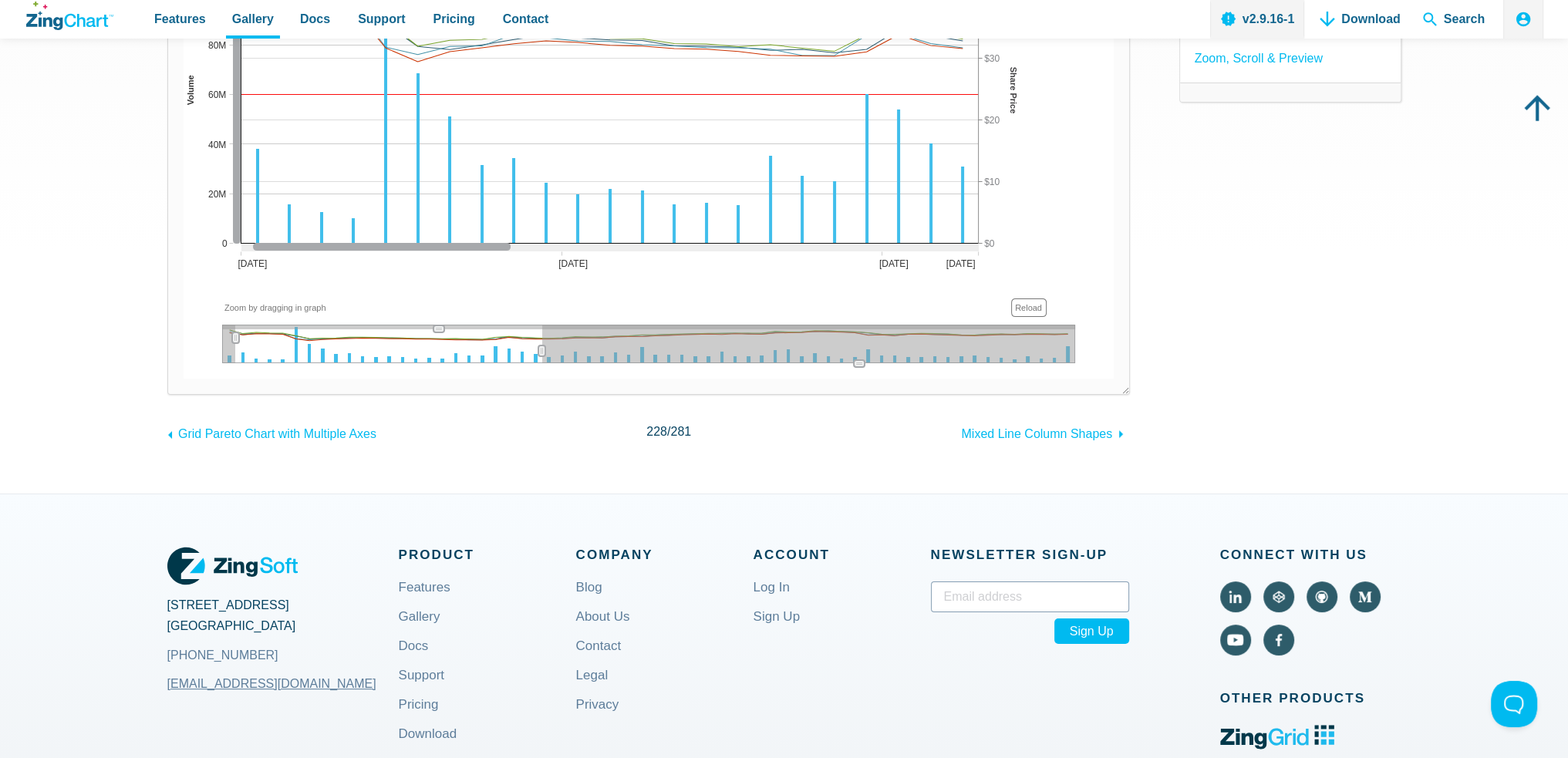
drag, startPoint x: 382, startPoint y: 335, endPoint x: 211, endPoint y: 338, distance: 171.0
click at [223, 338] on div "App Content" at bounding box center [235, 337] width 24 height 28
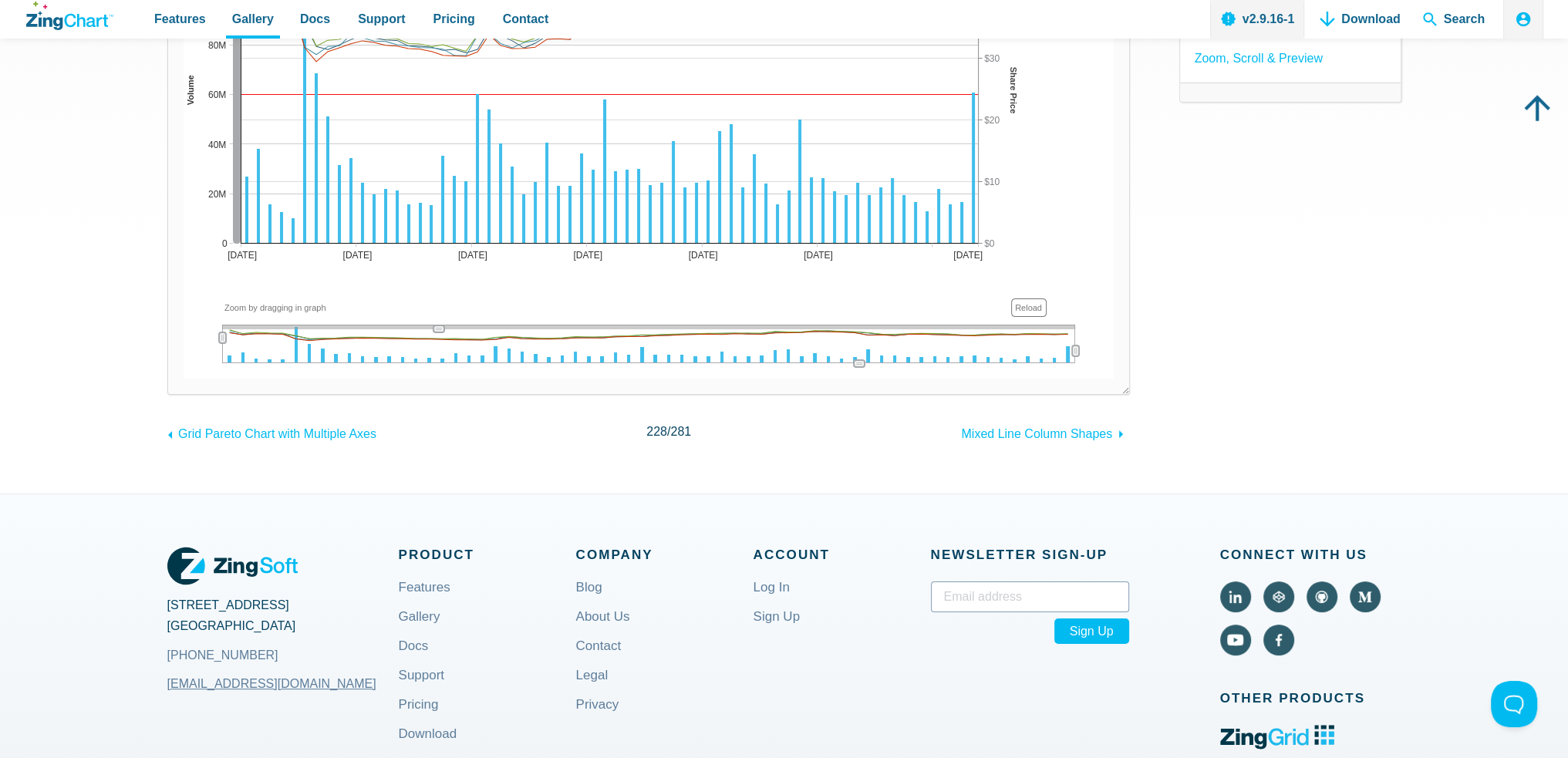
drag, startPoint x: 539, startPoint y: 350, endPoint x: 1130, endPoint y: 370, distance: 591.3
click at [1130, 370] on div "Result Full HTML JS CSS Edit Download ​ Powered by [PERSON_NAME] Twitter Stock …" at bounding box center [784, 118] width 1234 height 654
drag, startPoint x: 900, startPoint y: 172, endPoint x: 691, endPoint y: 176, distance: 209.0
click at [691, 176] on img "App Content" at bounding box center [648, 127] width 930 height 501
drag, startPoint x: 683, startPoint y: 156, endPoint x: 789, endPoint y: 155, distance: 106.0
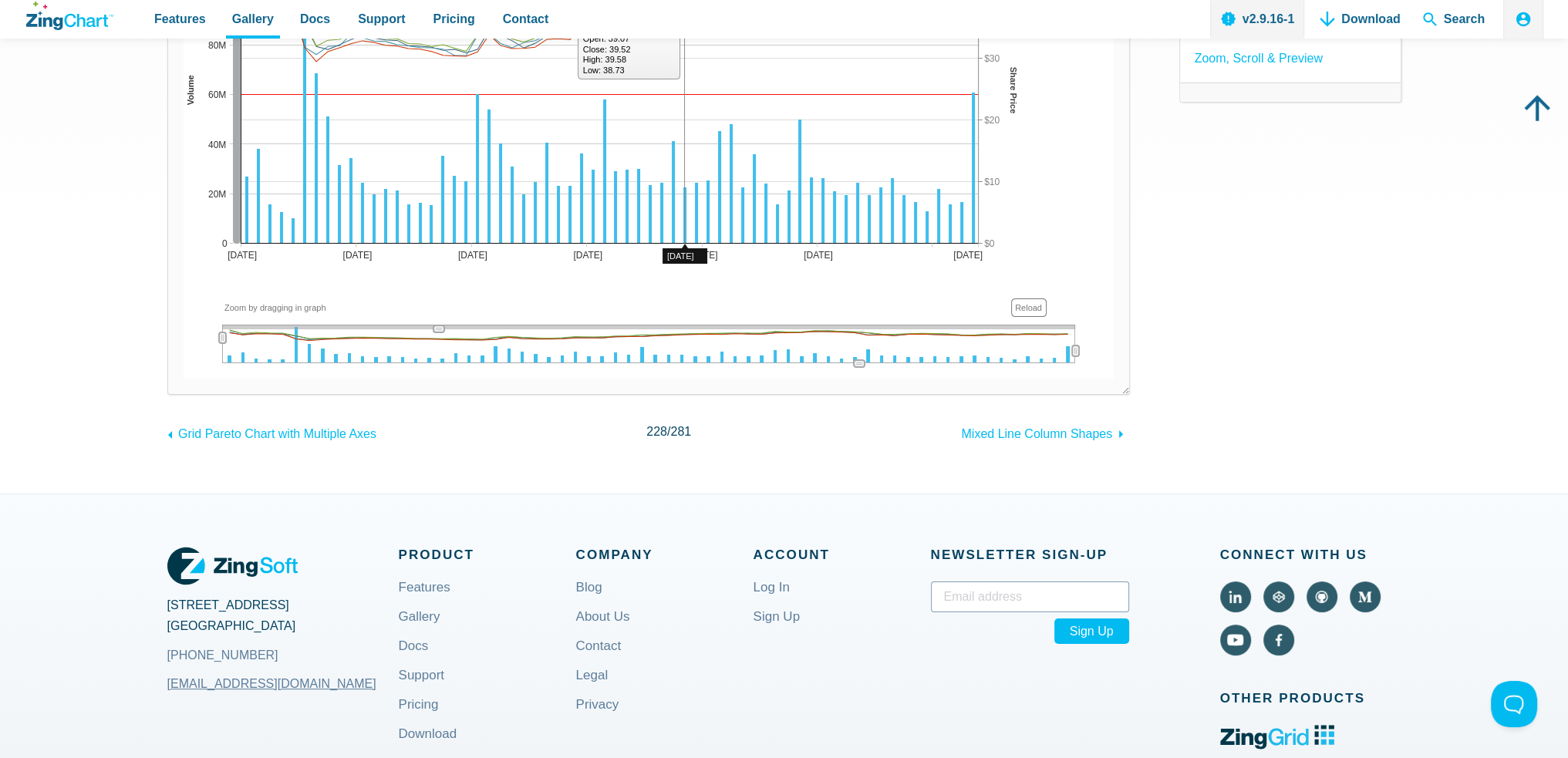
click at [789, 155] on img "App Content" at bounding box center [648, 127] width 930 height 501
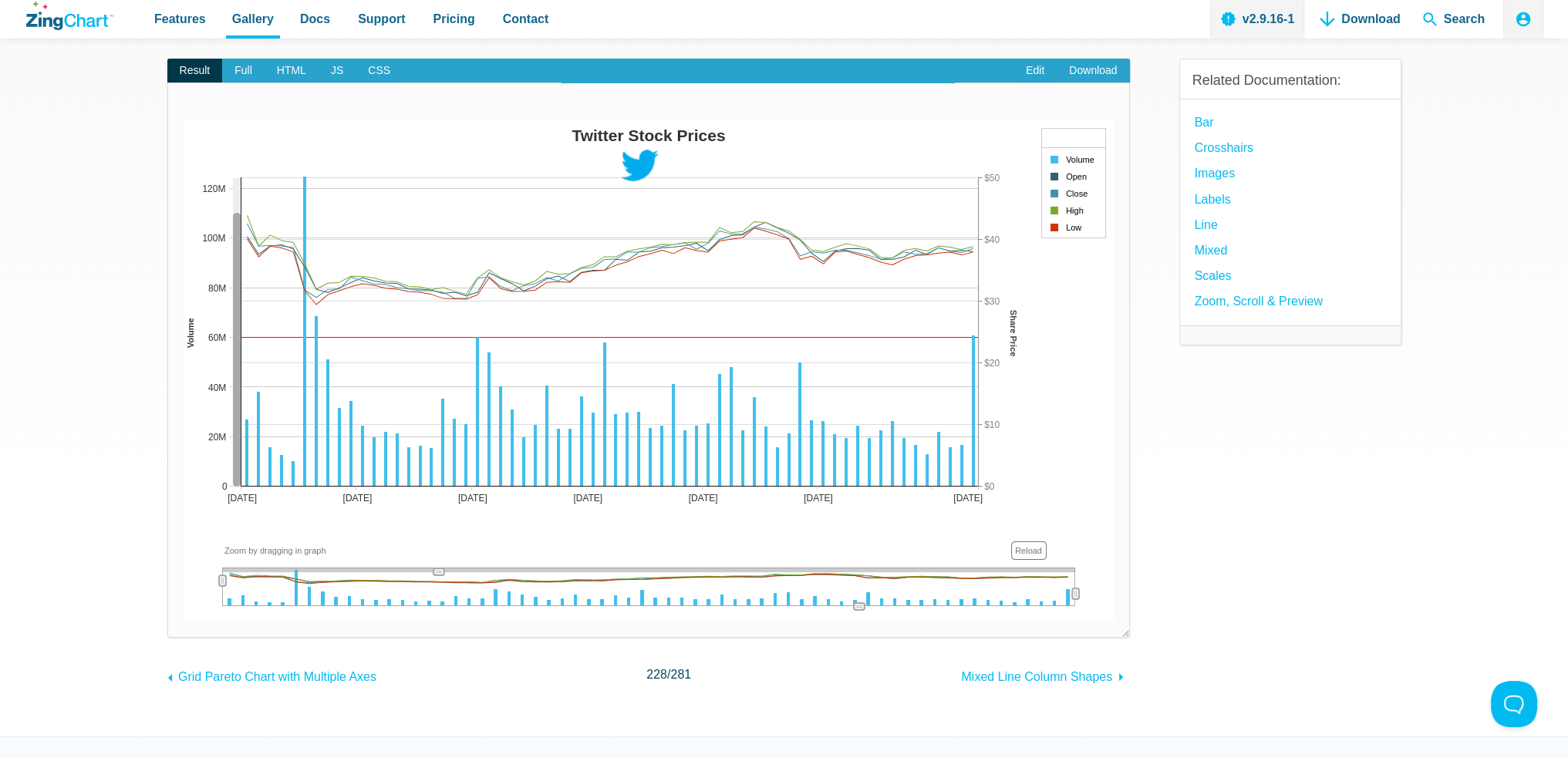
scroll to position [0, 0]
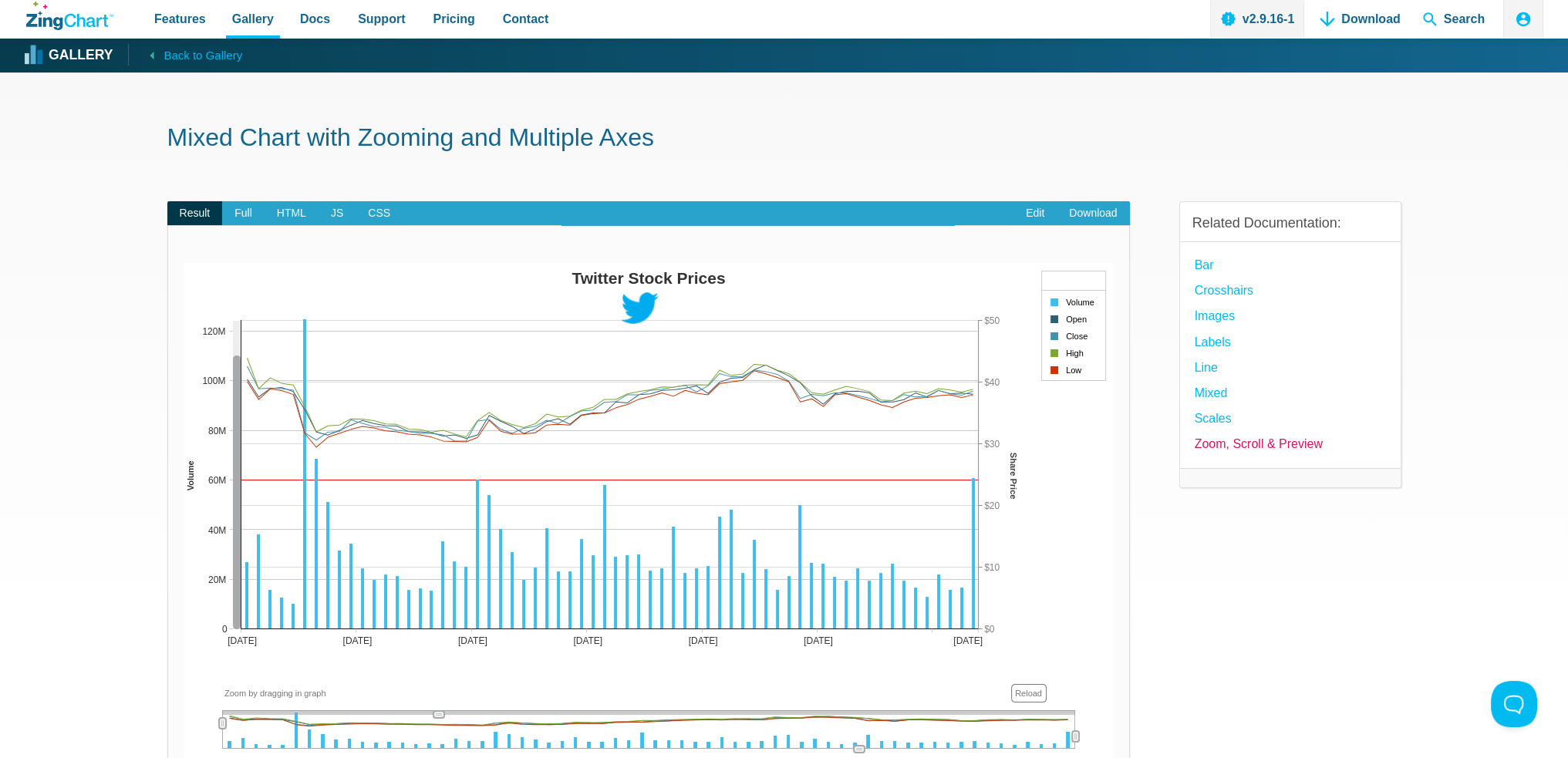
click at [1231, 445] on link "Zoom, Scroll & Preview" at bounding box center [1259, 444] width 128 height 21
